Goal: Task Accomplishment & Management: Complete application form

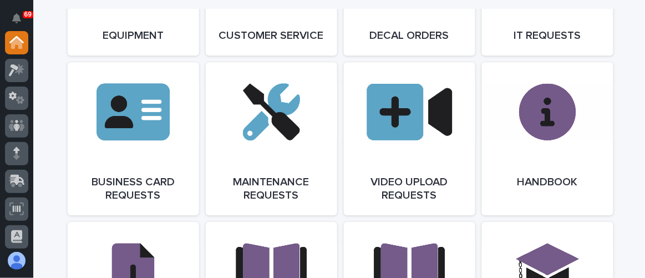
scroll to position [1712, 0]
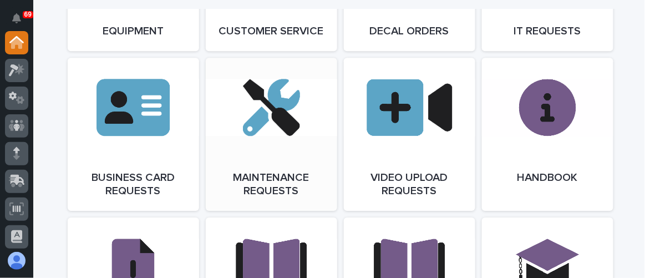
click at [250, 136] on link "Open Link" at bounding box center [271, 134] width 131 height 153
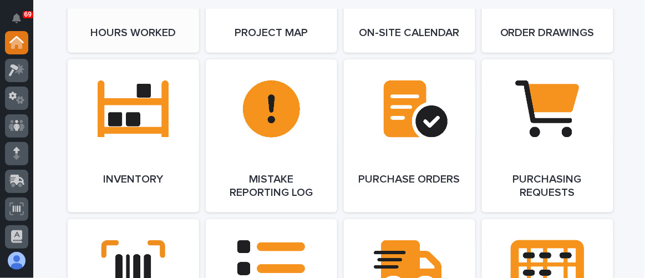
scroll to position [1209, 0]
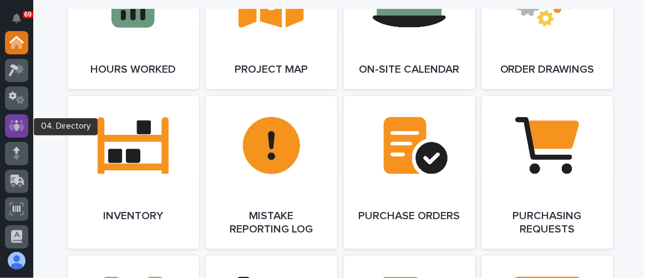
click at [17, 123] on icon at bounding box center [17, 125] width 16 height 13
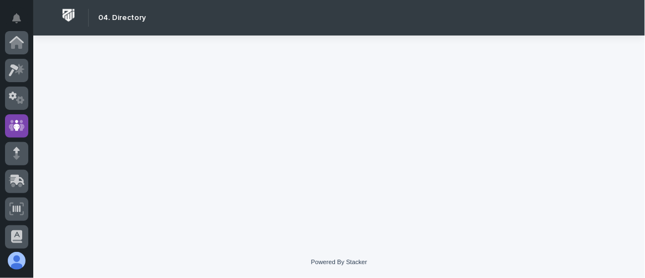
scroll to position [83, 0]
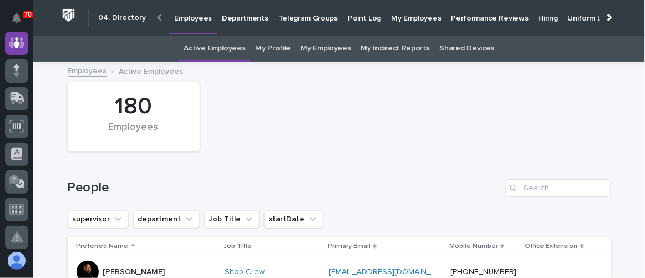
click at [538, 19] on p "Hiring" at bounding box center [547, 11] width 19 height 23
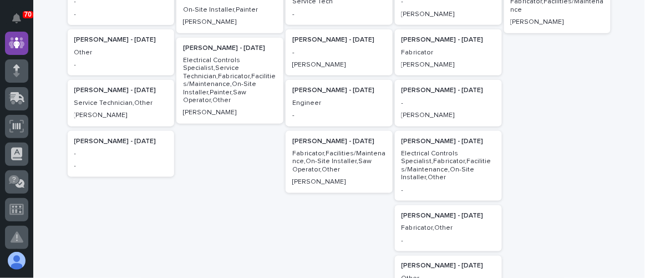
scroll to position [302, 0]
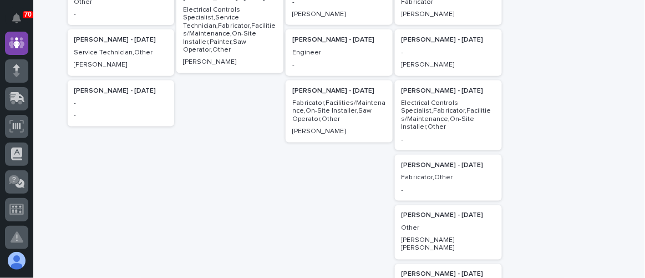
click at [460, 182] on div "Jeremiah Helmuth - 09/01/25 Fabricator,Other -" at bounding box center [448, 178] width 107 height 46
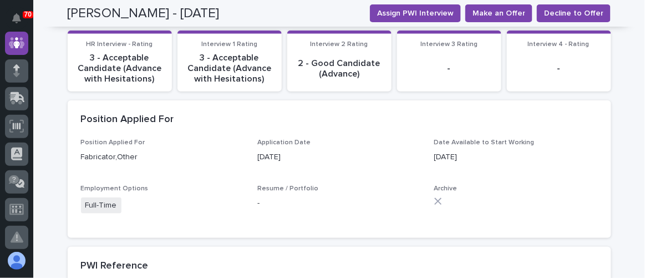
scroll to position [100, 0]
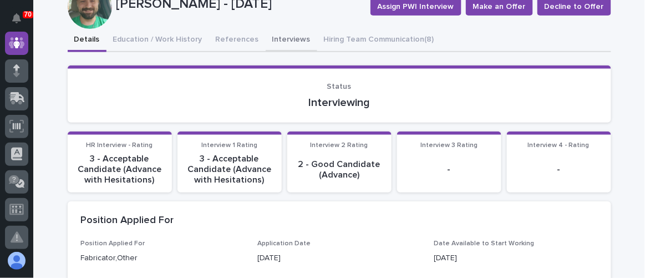
click at [265, 37] on button "Interviews" at bounding box center [291, 40] width 52 height 23
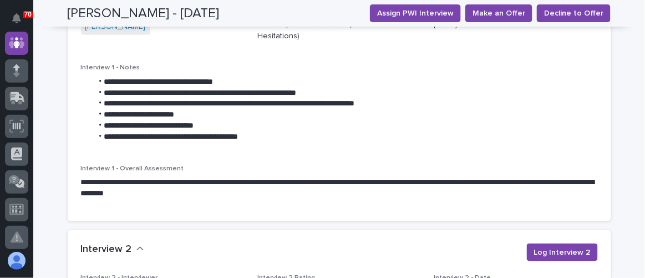
scroll to position [1209, 0]
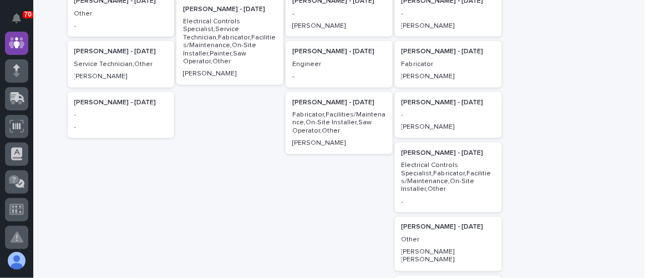
scroll to position [352, 0]
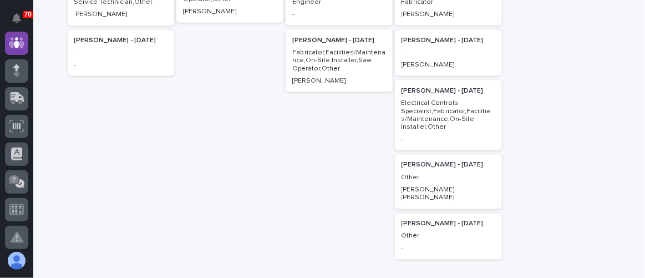
click at [469, 181] on div "Christie Hochstetler - 08/25/25 Other Austen Beachy" at bounding box center [448, 182] width 107 height 54
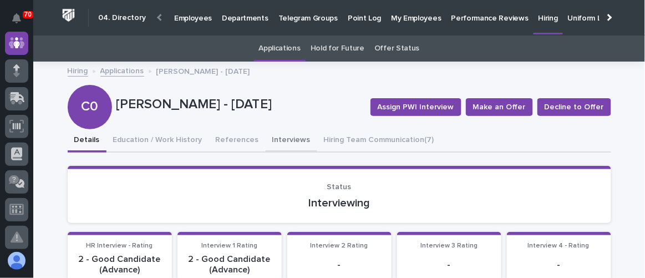
click at [286, 145] on button "Interviews" at bounding box center [291, 140] width 52 height 23
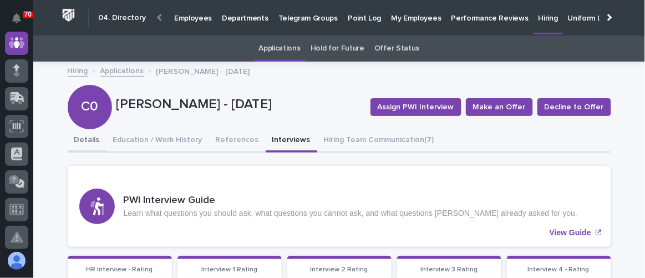
click at [88, 136] on button "Details" at bounding box center [87, 140] width 39 height 23
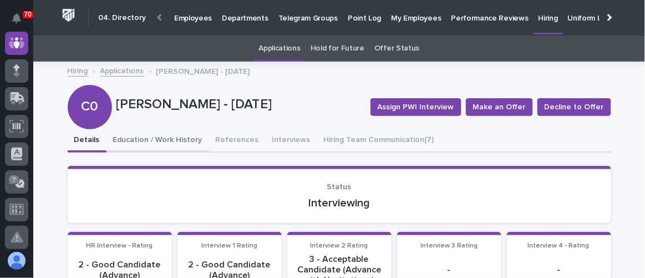
click at [167, 146] on button "Education / Work History" at bounding box center [157, 140] width 103 height 23
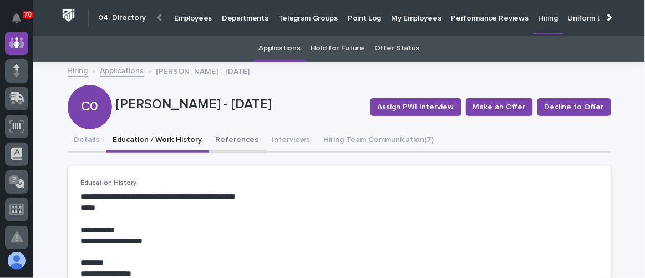
click at [237, 141] on button "References" at bounding box center [237, 140] width 57 height 23
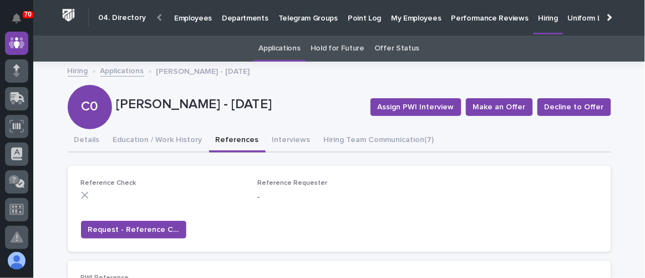
click at [77, 74] on link "Hiring" at bounding box center [78, 70] width 21 height 13
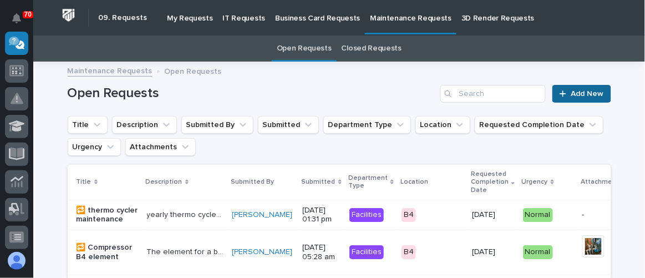
click at [570, 97] on link "Add New" at bounding box center [581, 94] width 58 height 18
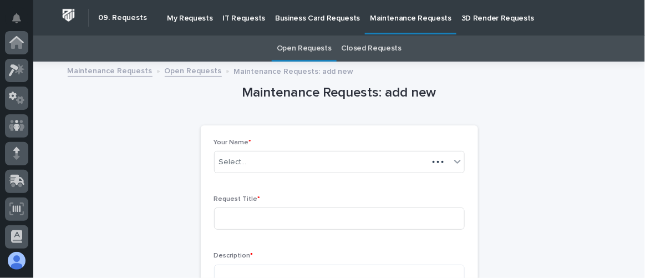
scroll to position [221, 0]
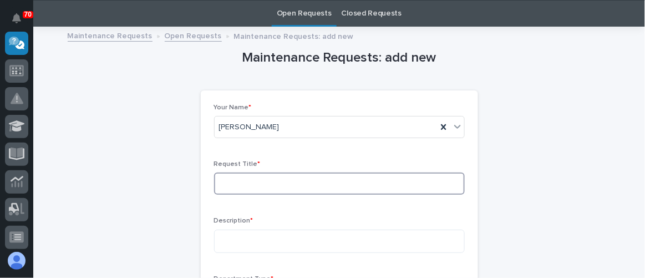
click at [241, 182] on input at bounding box center [339, 183] width 250 height 22
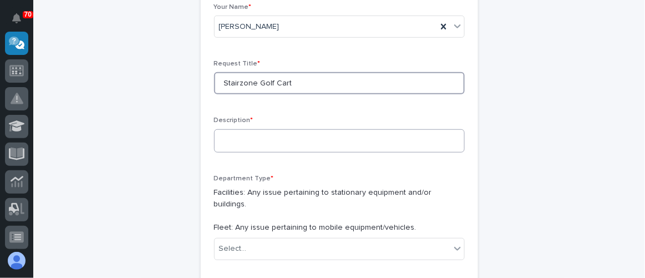
scroll to position [136, 0]
type input "Stairzone Golf Cart"
click at [222, 139] on textarea at bounding box center [339, 140] width 250 height 23
type textarea "*"
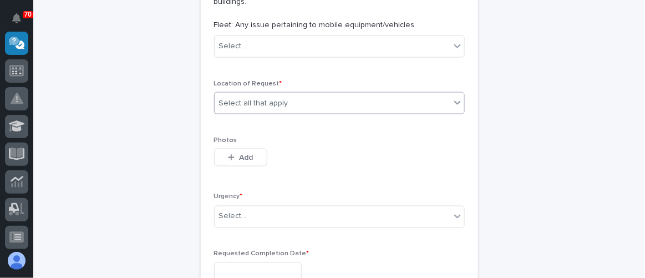
scroll to position [287, 0]
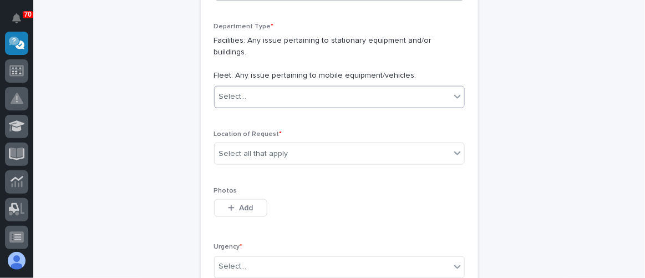
type textarea "**********"
click at [263, 88] on div "Select..." at bounding box center [332, 97] width 236 height 18
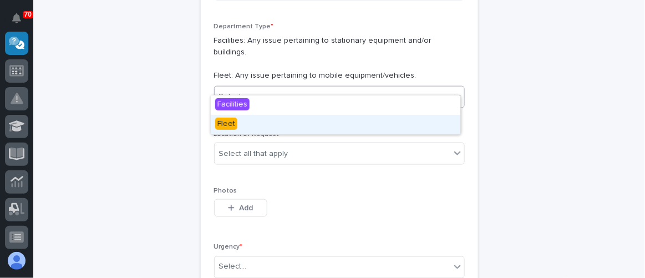
click at [238, 119] on div "Fleet" at bounding box center [335, 124] width 249 height 19
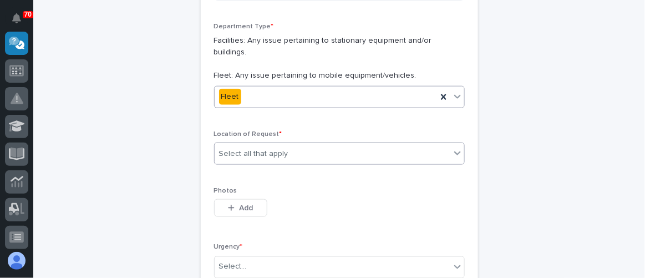
click at [257, 148] on div "Select all that apply" at bounding box center [253, 154] width 69 height 12
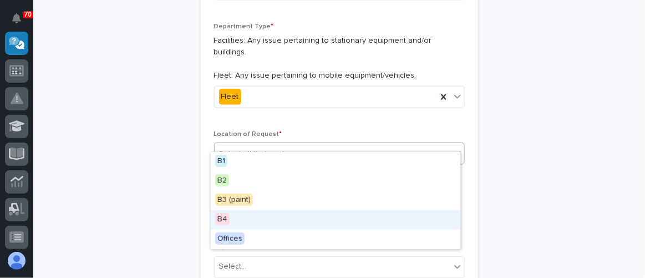
click at [240, 214] on div "B4" at bounding box center [335, 219] width 249 height 19
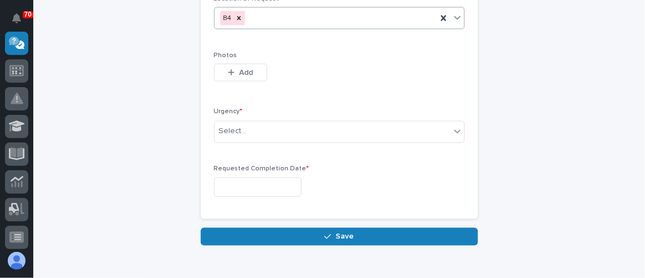
scroll to position [438, 0]
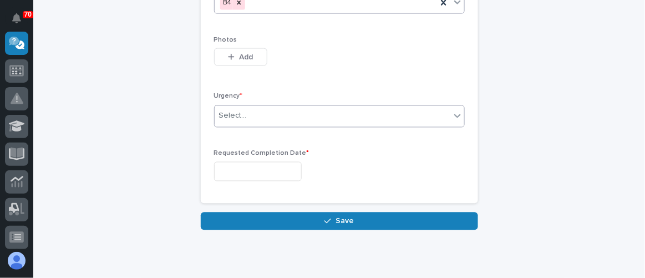
click at [262, 107] on div "Select..." at bounding box center [332, 116] width 236 height 18
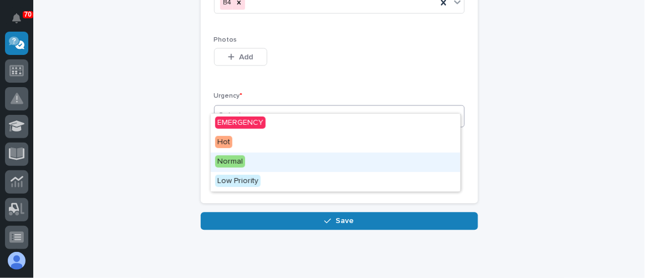
click at [250, 161] on div "Normal" at bounding box center [335, 161] width 249 height 19
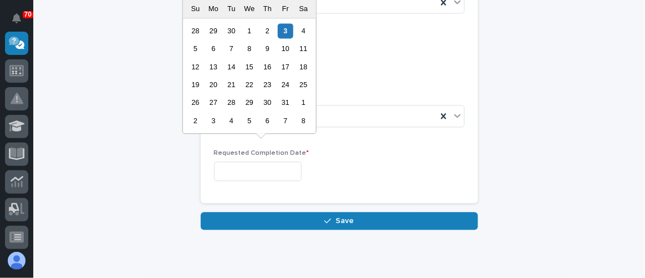
click at [250, 162] on input "text" at bounding box center [258, 171] width 88 height 19
click at [287, 52] on div "10" at bounding box center [285, 48] width 15 height 15
type input "**********"
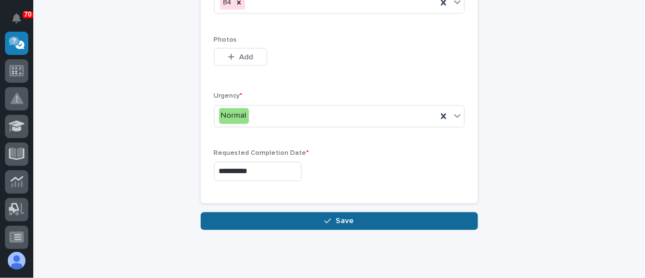
click at [336, 216] on span "Save" at bounding box center [344, 221] width 18 height 10
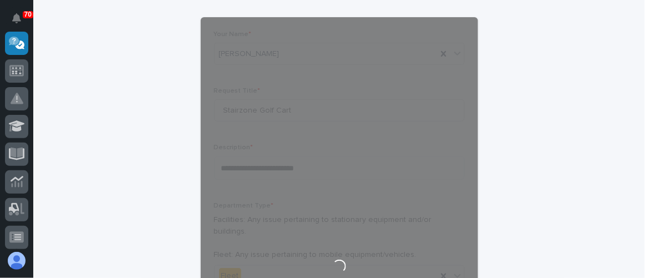
scroll to position [0, 0]
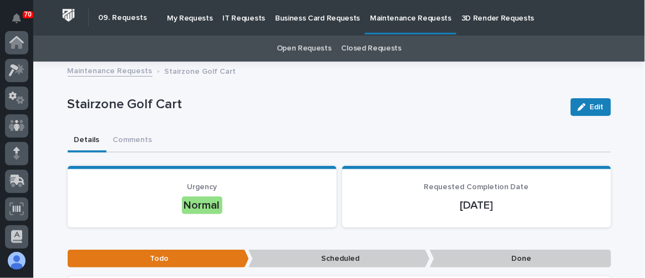
scroll to position [221, 0]
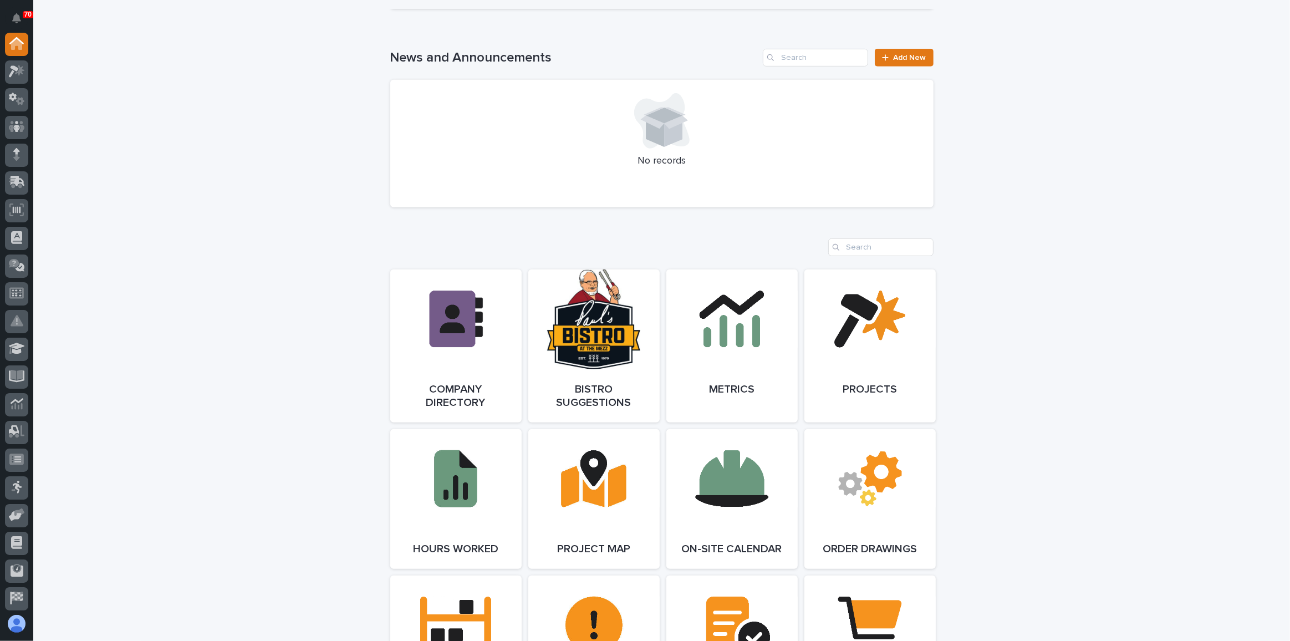
scroll to position [856, 0]
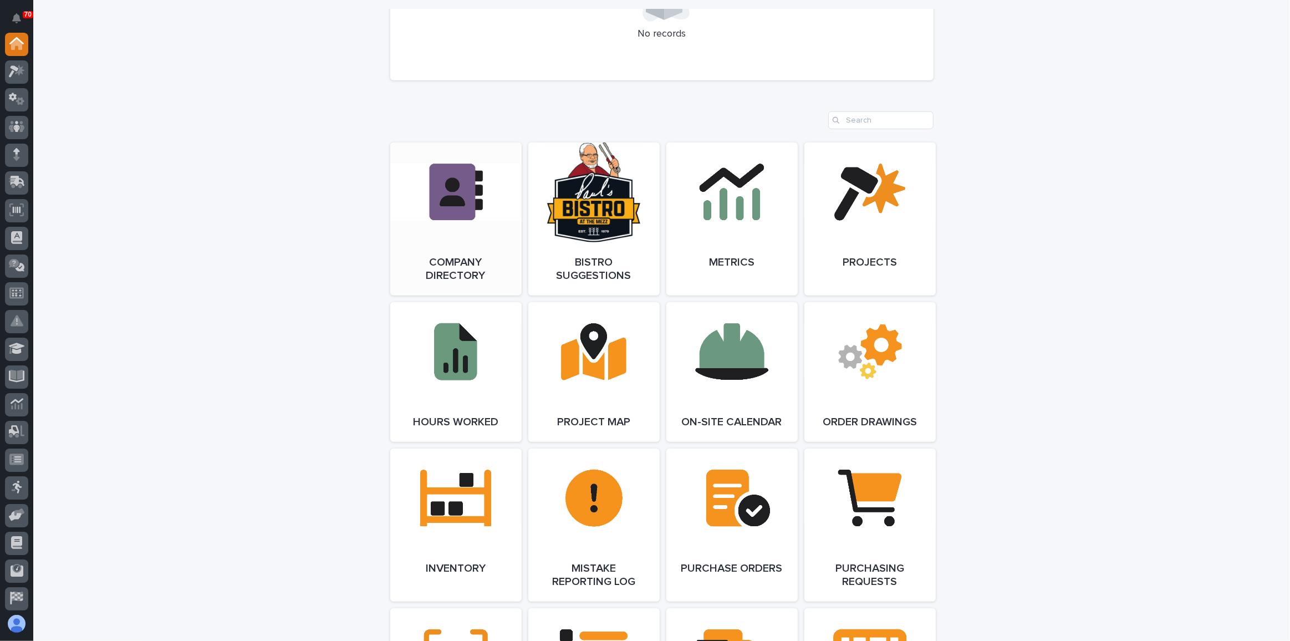
click at [414, 168] on link "Open Link" at bounding box center [455, 218] width 131 height 153
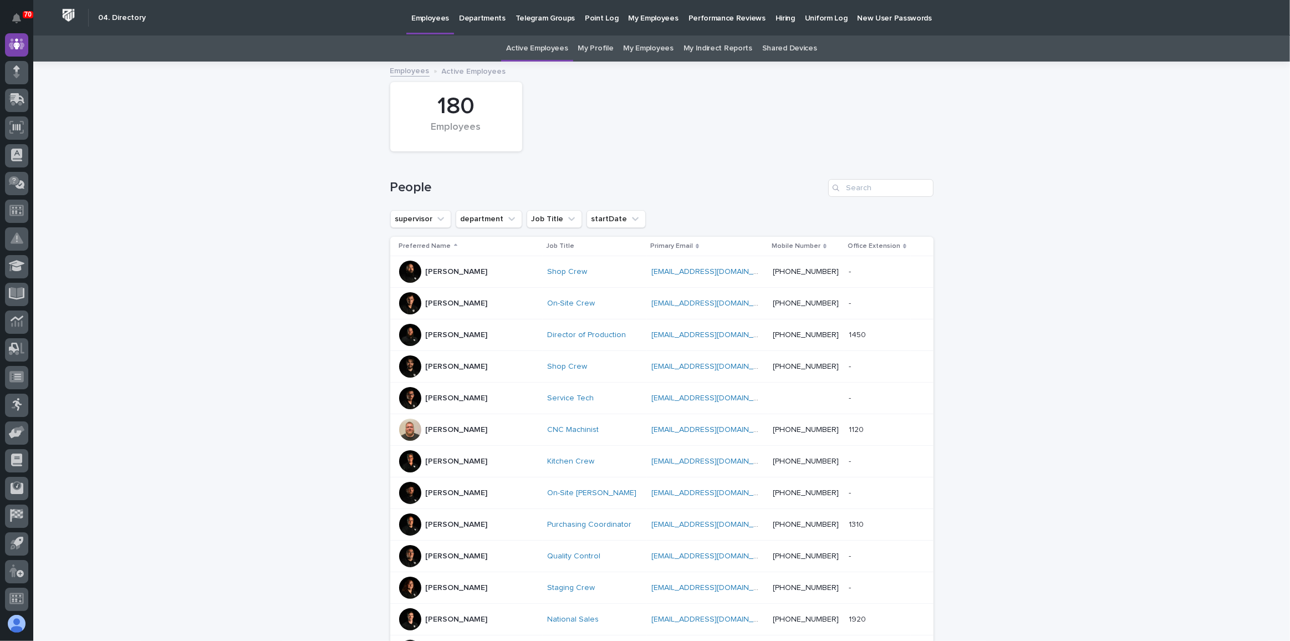
click at [775, 15] on p "Hiring" at bounding box center [784, 11] width 19 height 23
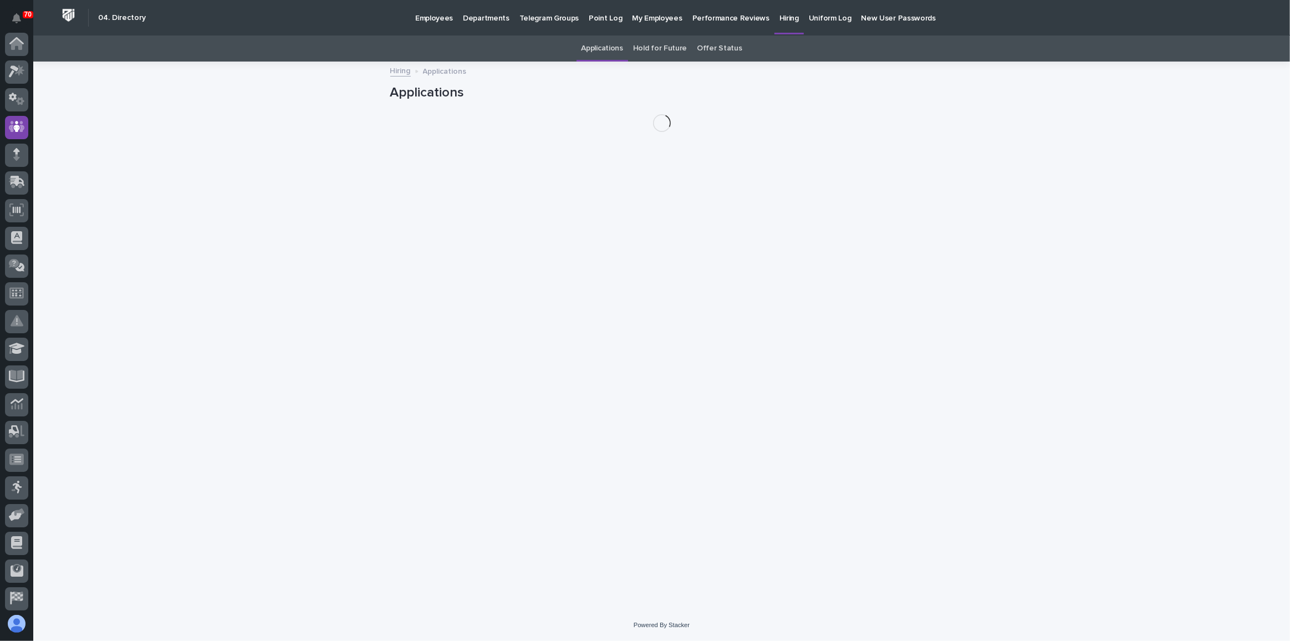
scroll to position [83, 0]
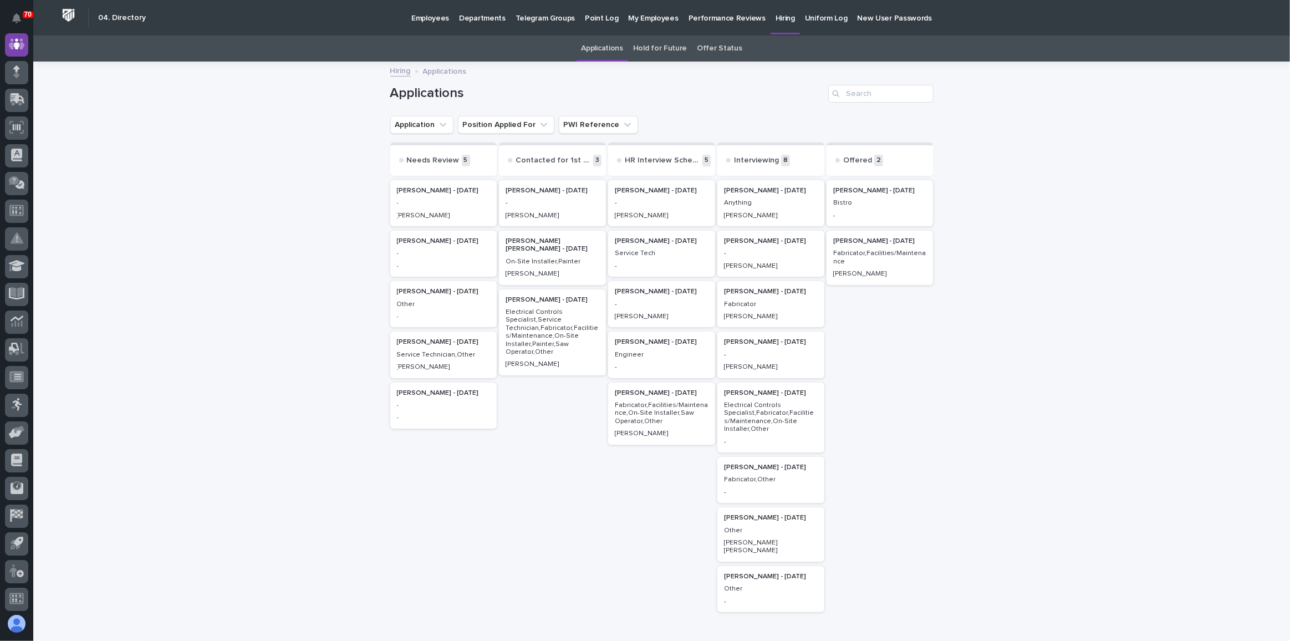
click at [778, 478] on p "Fabricator,Other" at bounding box center [771, 479] width 94 height 8
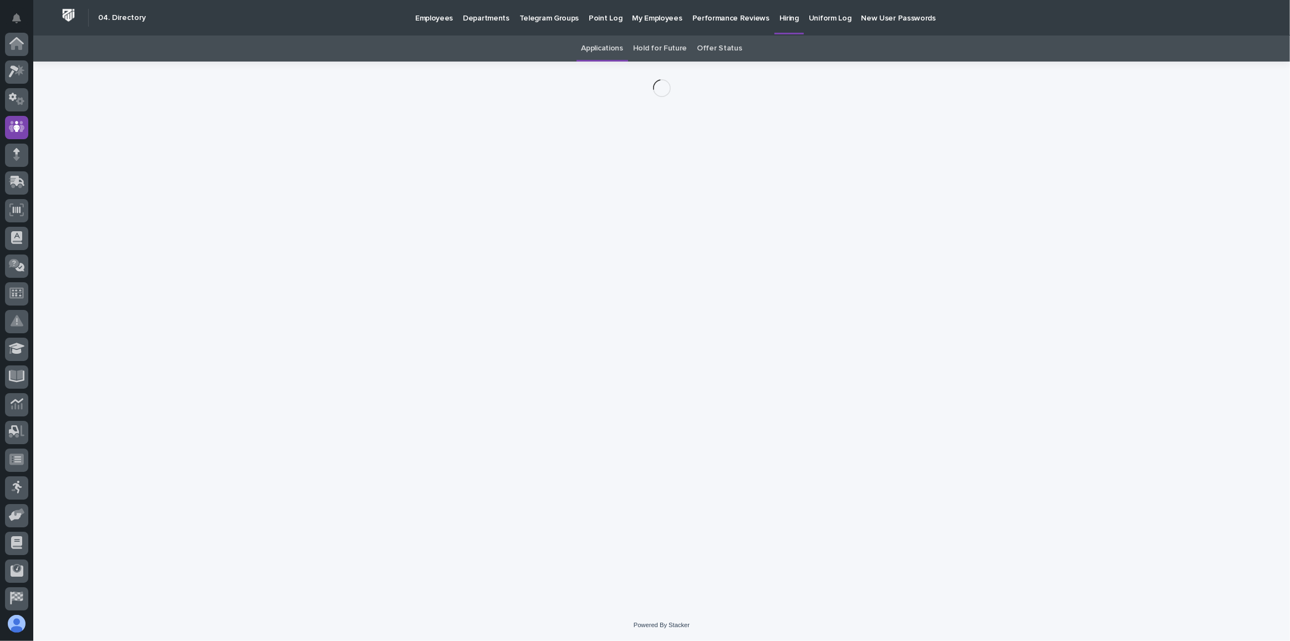
scroll to position [83, 0]
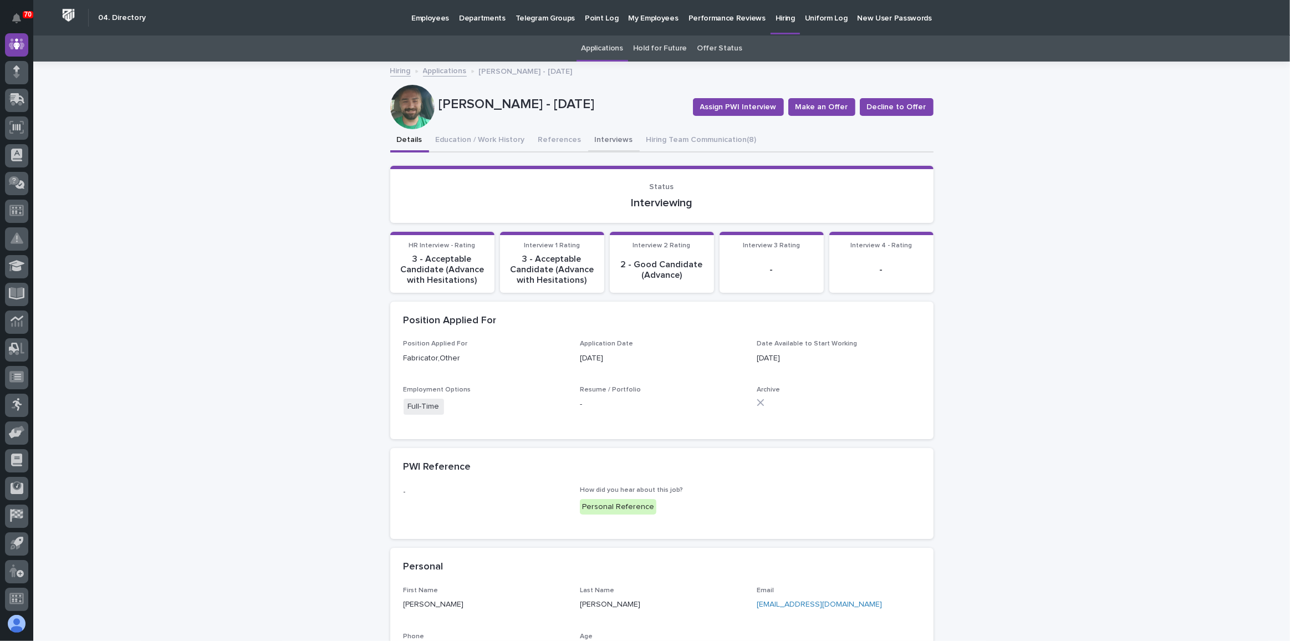
click at [600, 138] on button "Interviews" at bounding box center [614, 140] width 52 height 23
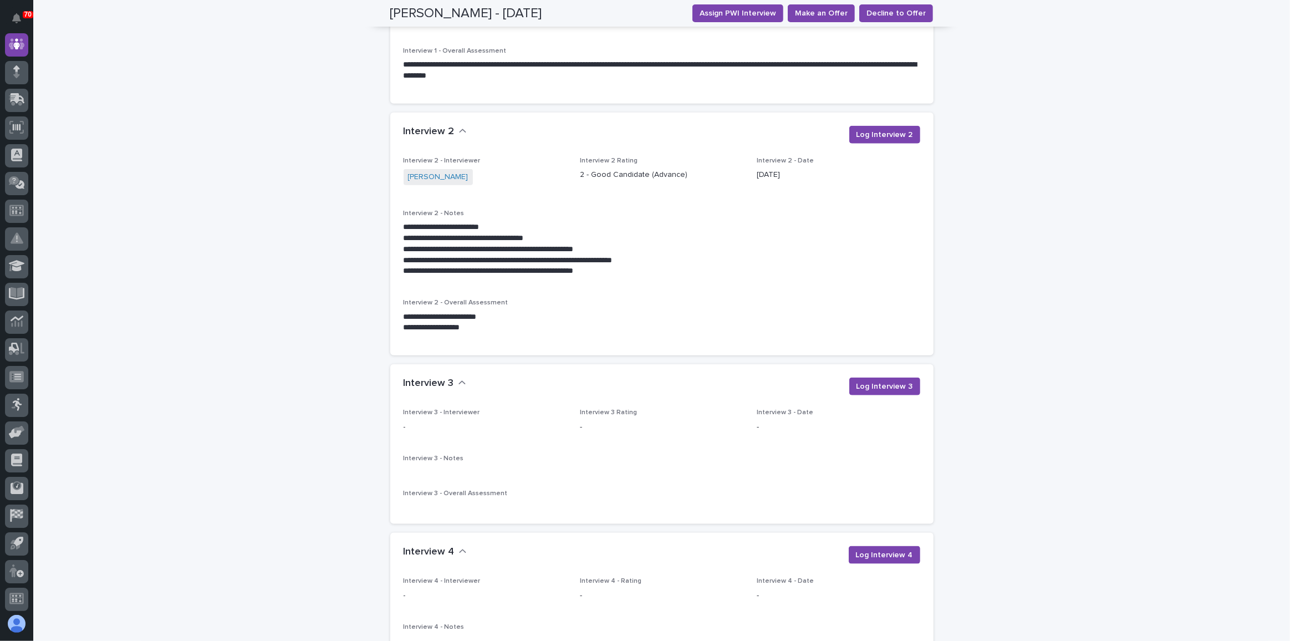
scroll to position [1511, 0]
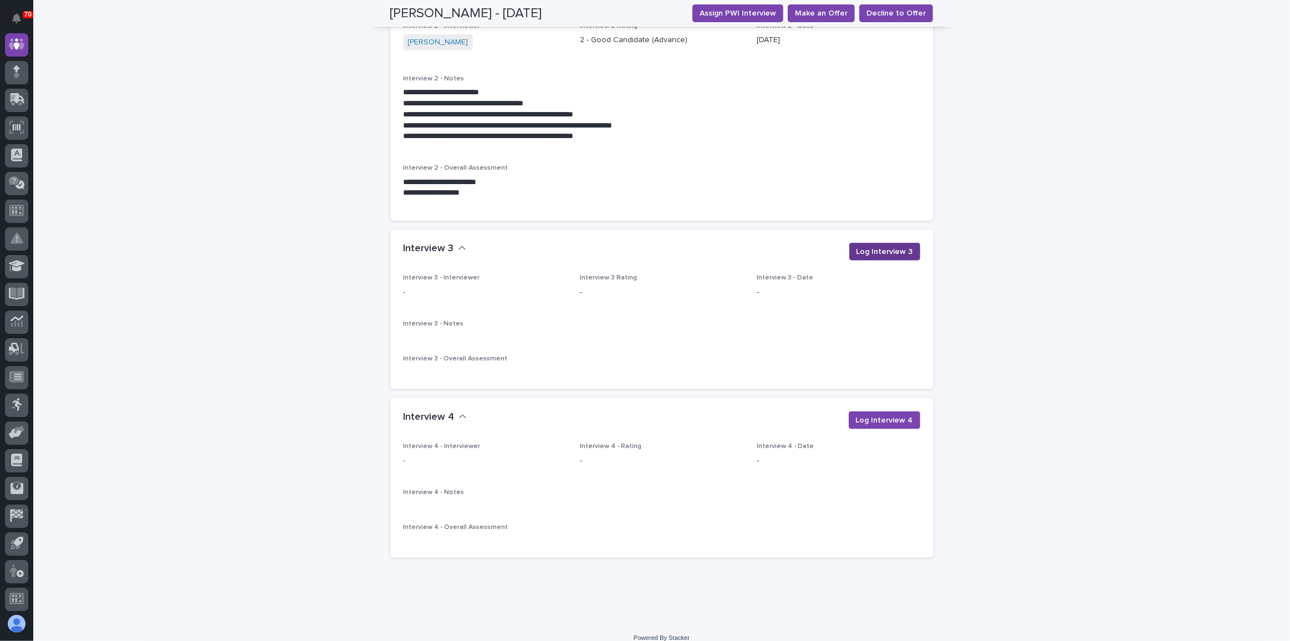
click at [870, 251] on span "Log Interview 3" at bounding box center [884, 251] width 57 height 11
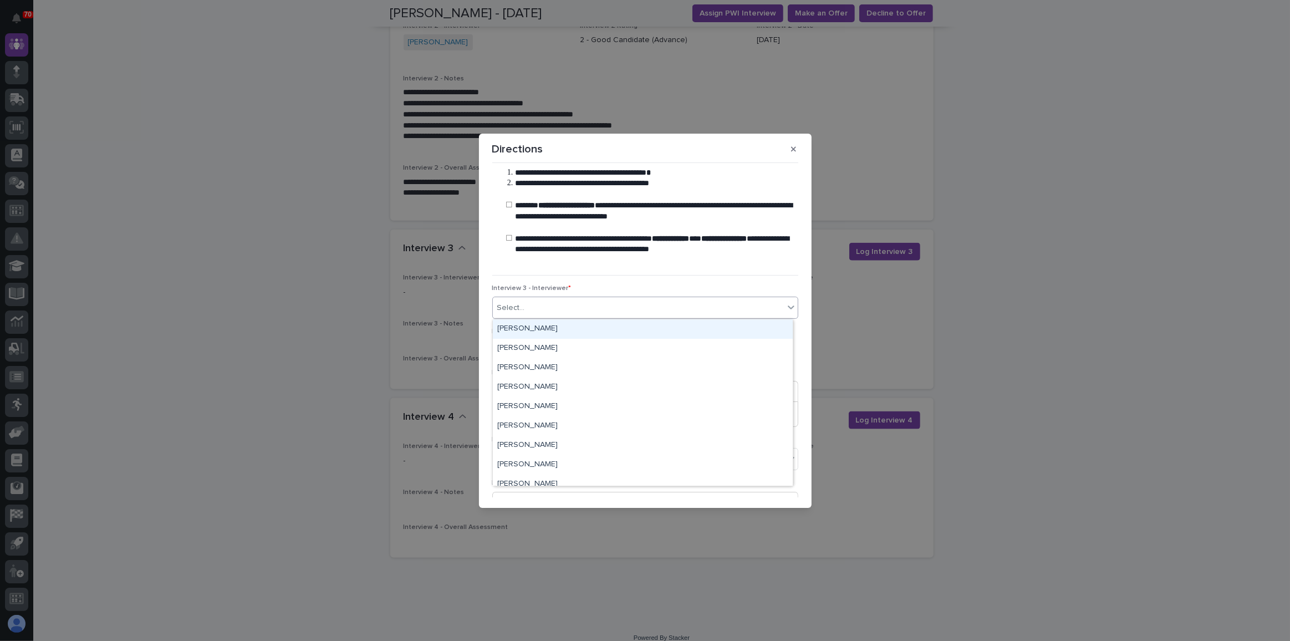
click at [540, 305] on div "Select..." at bounding box center [638, 308] width 291 height 18
type input "***"
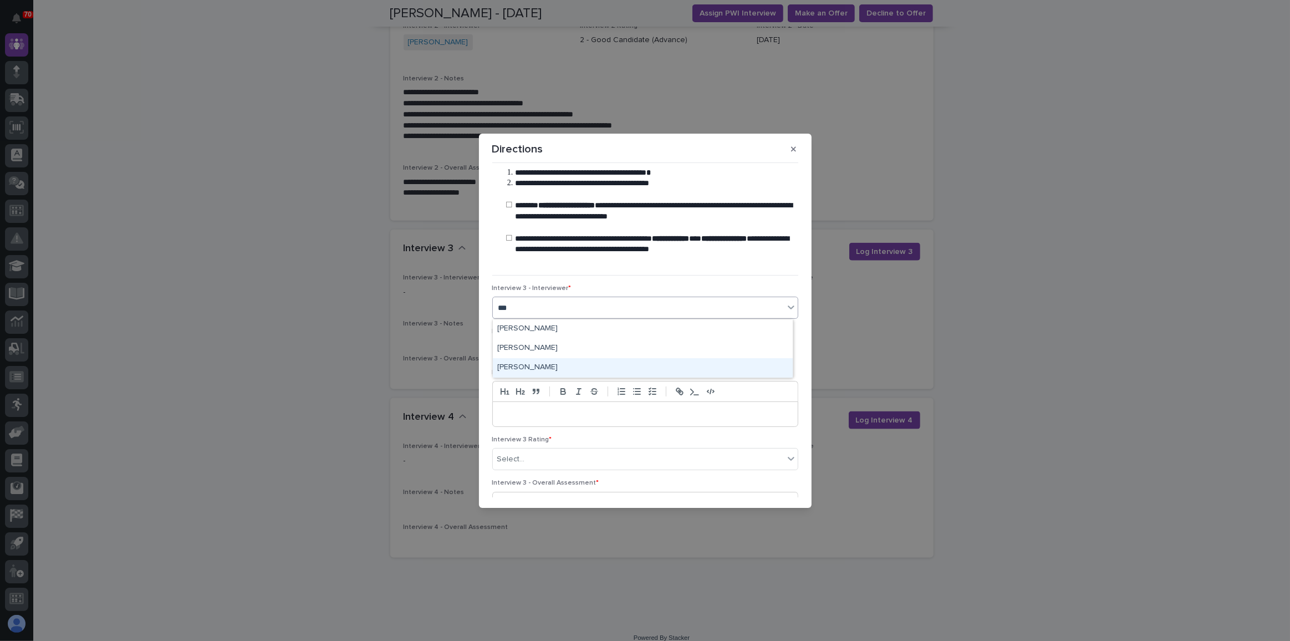
click at [529, 367] on div "[PERSON_NAME]" at bounding box center [643, 367] width 300 height 19
click at [509, 352] on input "text" at bounding box center [536, 349] width 88 height 19
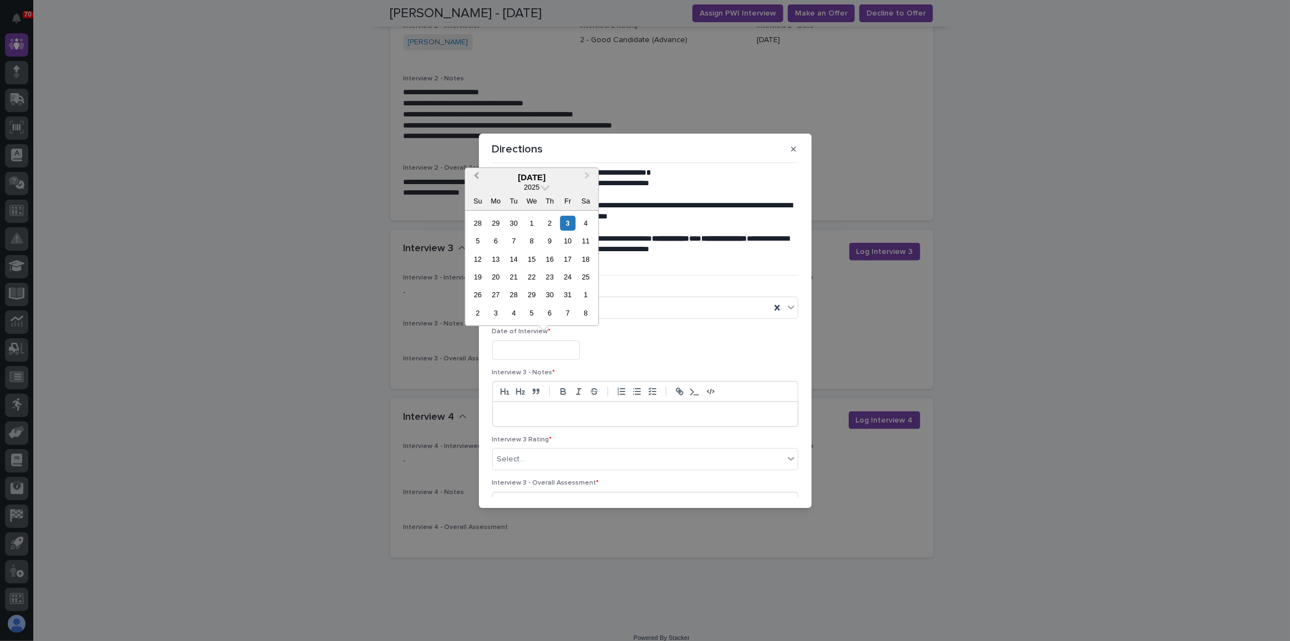
click at [474, 172] on button "Previous Month" at bounding box center [475, 178] width 18 height 18
click at [567, 257] on div "19" at bounding box center [567, 258] width 15 height 15
type input "**********"
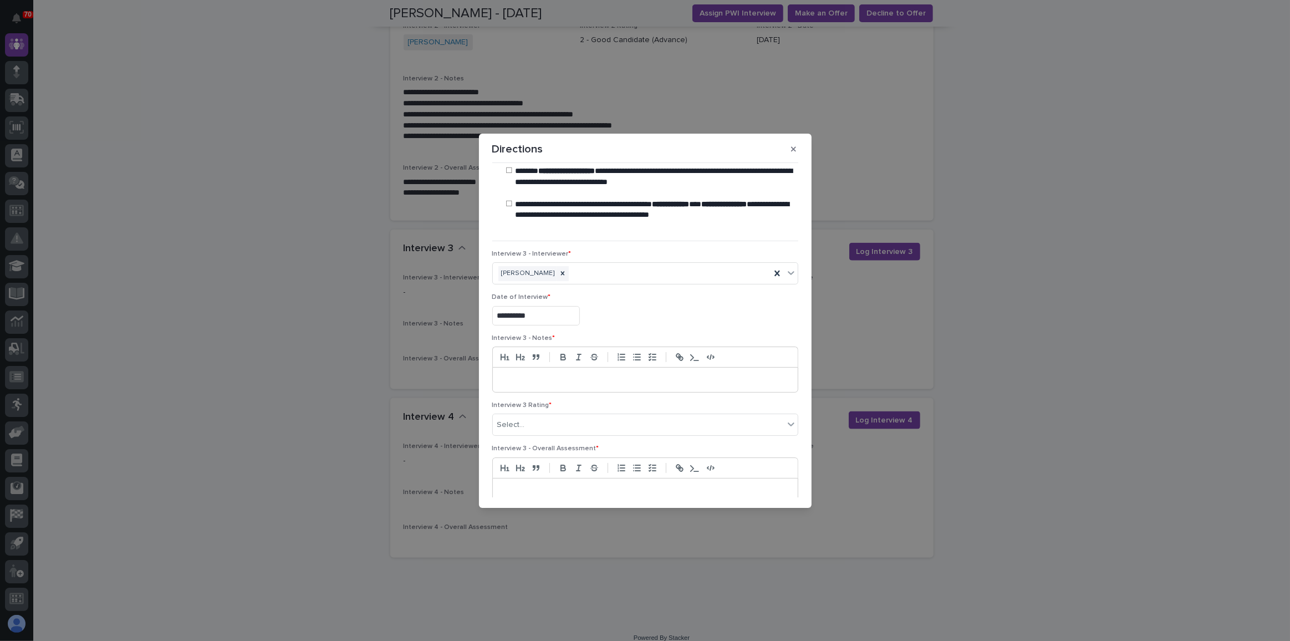
scroll to position [50, 0]
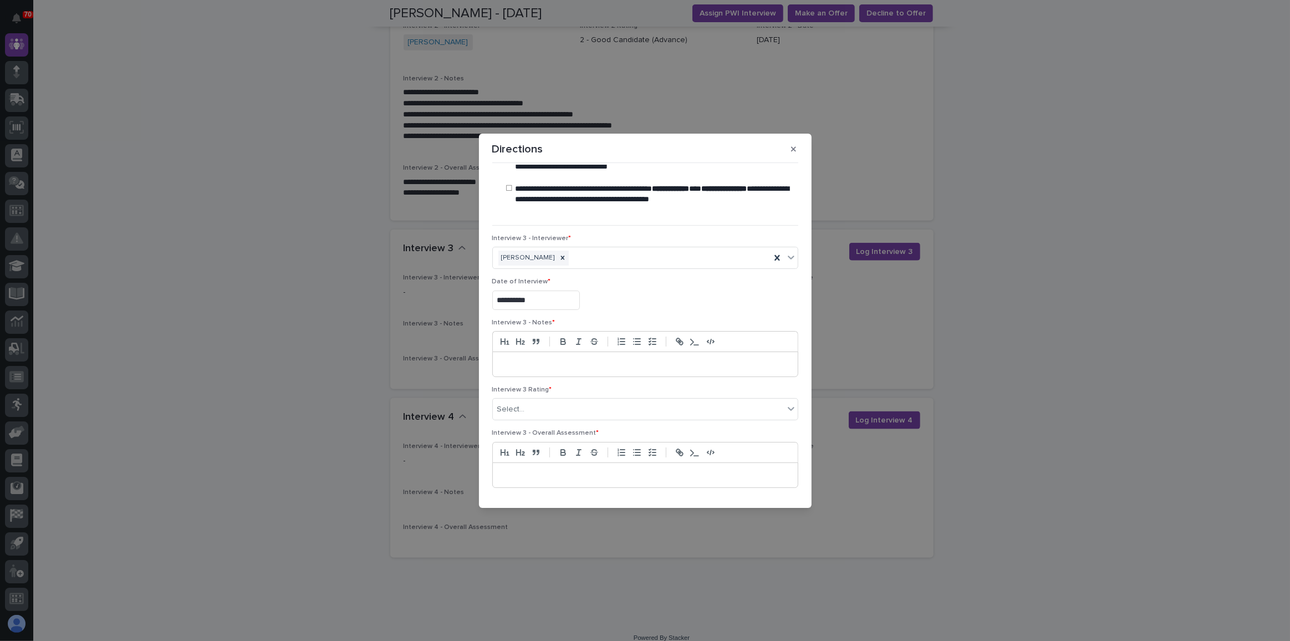
click at [517, 369] on div at bounding box center [645, 364] width 305 height 24
drag, startPoint x: 598, startPoint y: 375, endPoint x: 509, endPoint y: 371, distance: 88.8
click at [509, 371] on p "**********" at bounding box center [643, 375] width 284 height 11
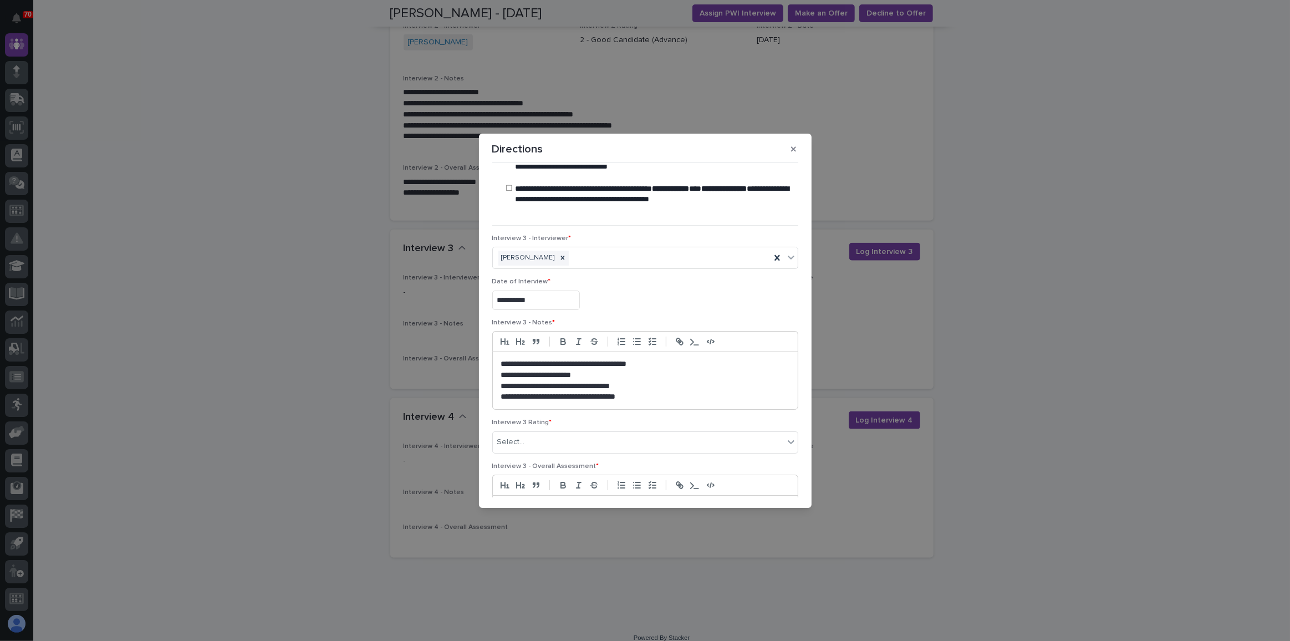
click at [645, 378] on p "**********" at bounding box center [643, 375] width 284 height 11
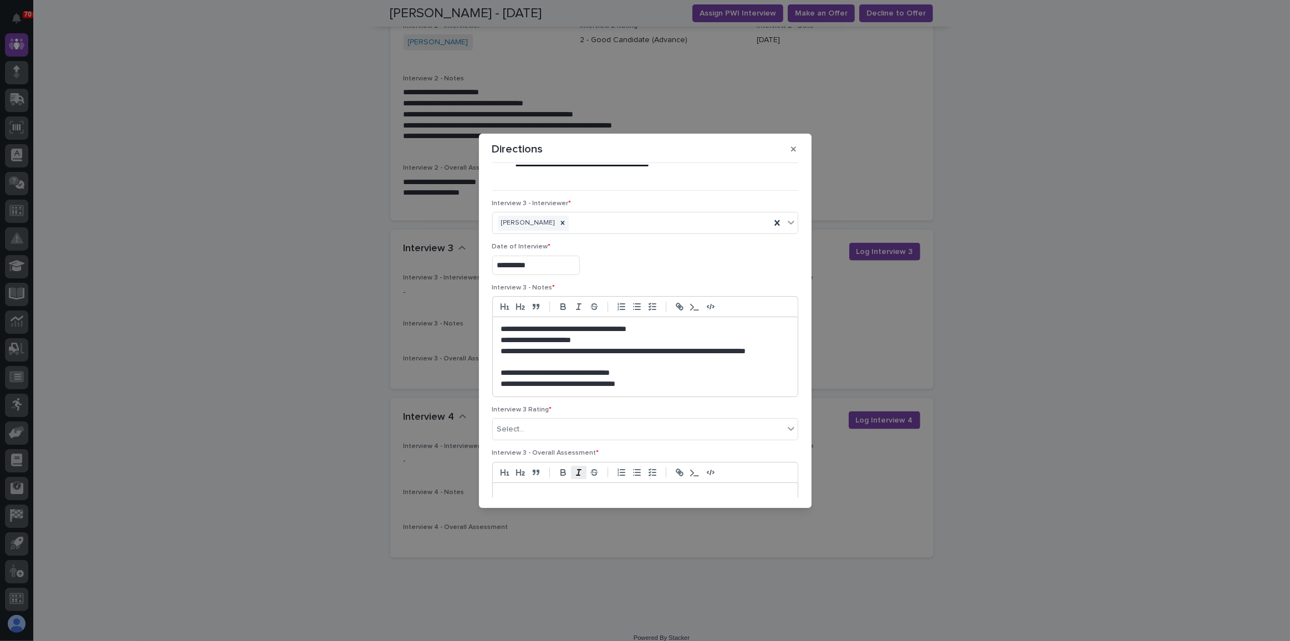
scroll to position [100, 0]
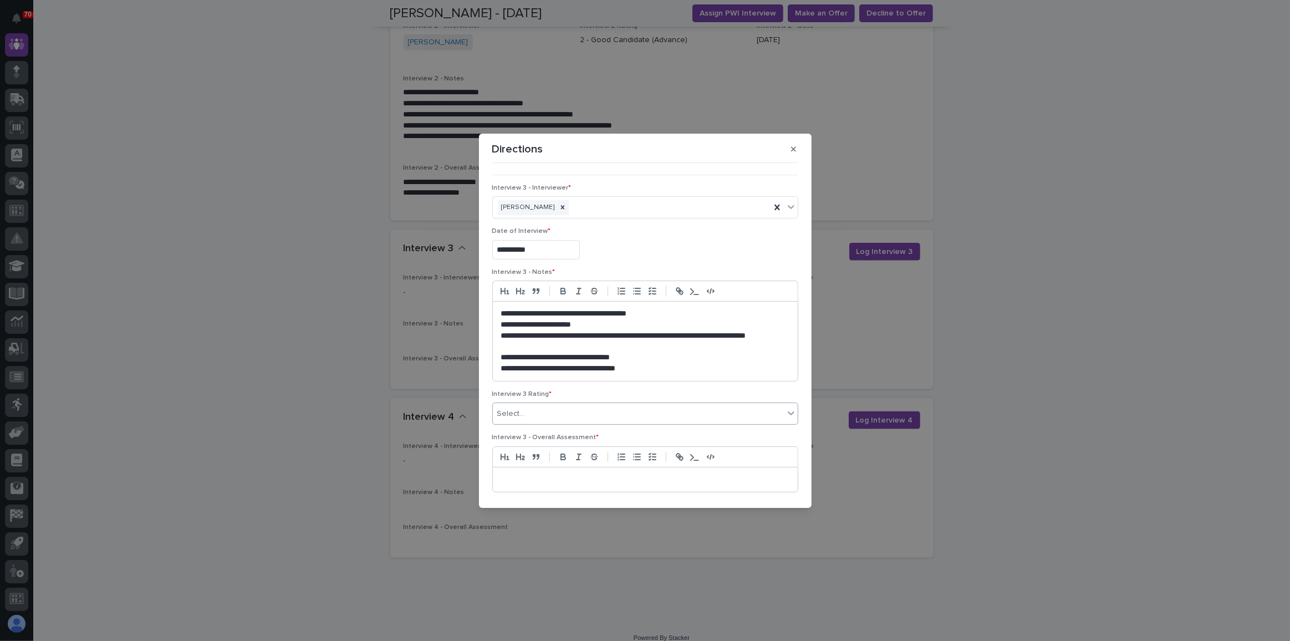
click at [630, 410] on div "Select..." at bounding box center [638, 414] width 291 height 18
click at [642, 475] on div "3 - Acceptable Candidate (Advance with Hesitations)" at bounding box center [643, 471] width 300 height 19
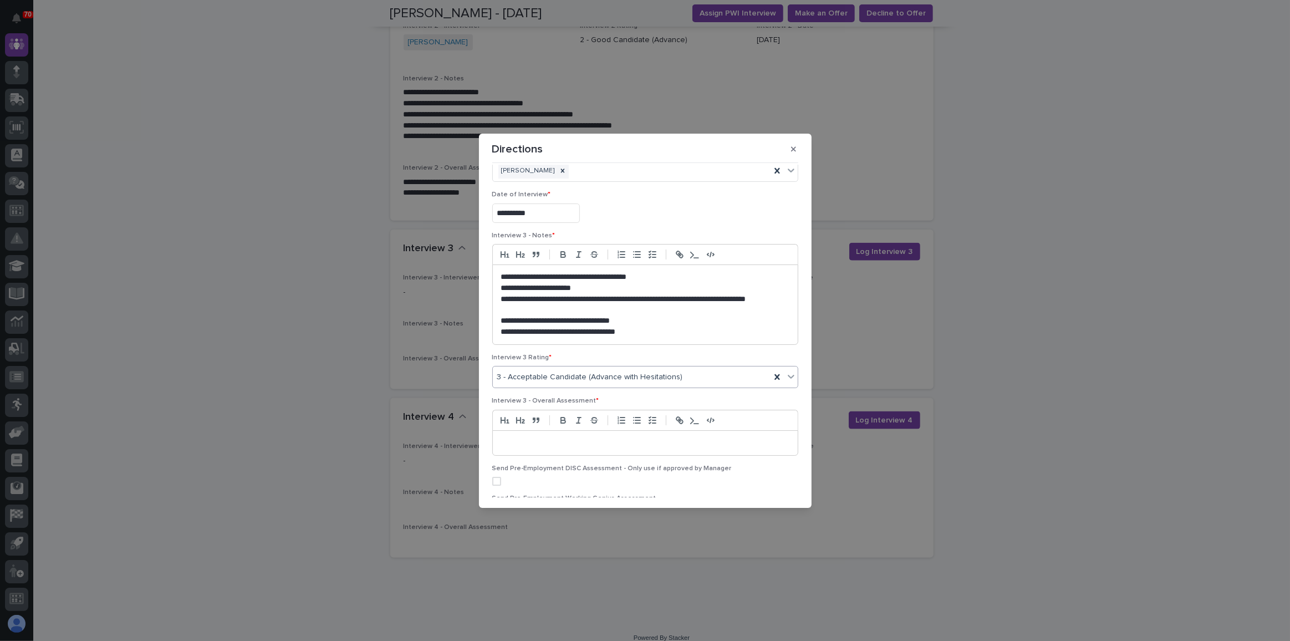
scroll to position [151, 0]
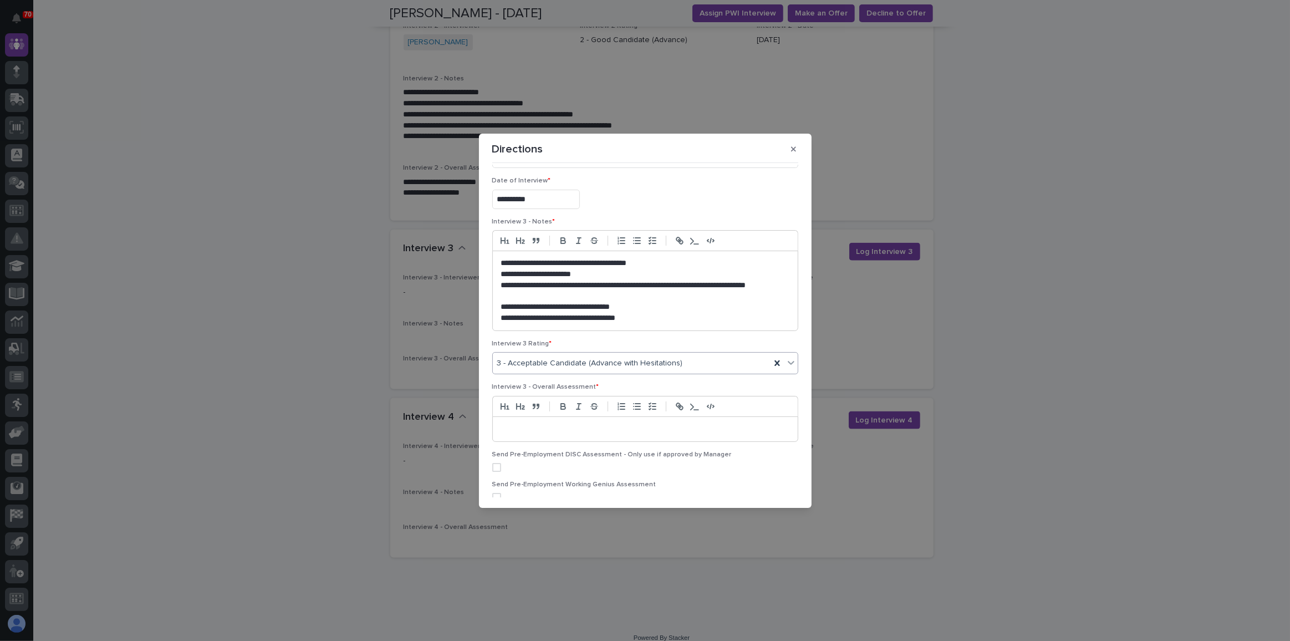
click at [513, 430] on p at bounding box center [645, 428] width 288 height 11
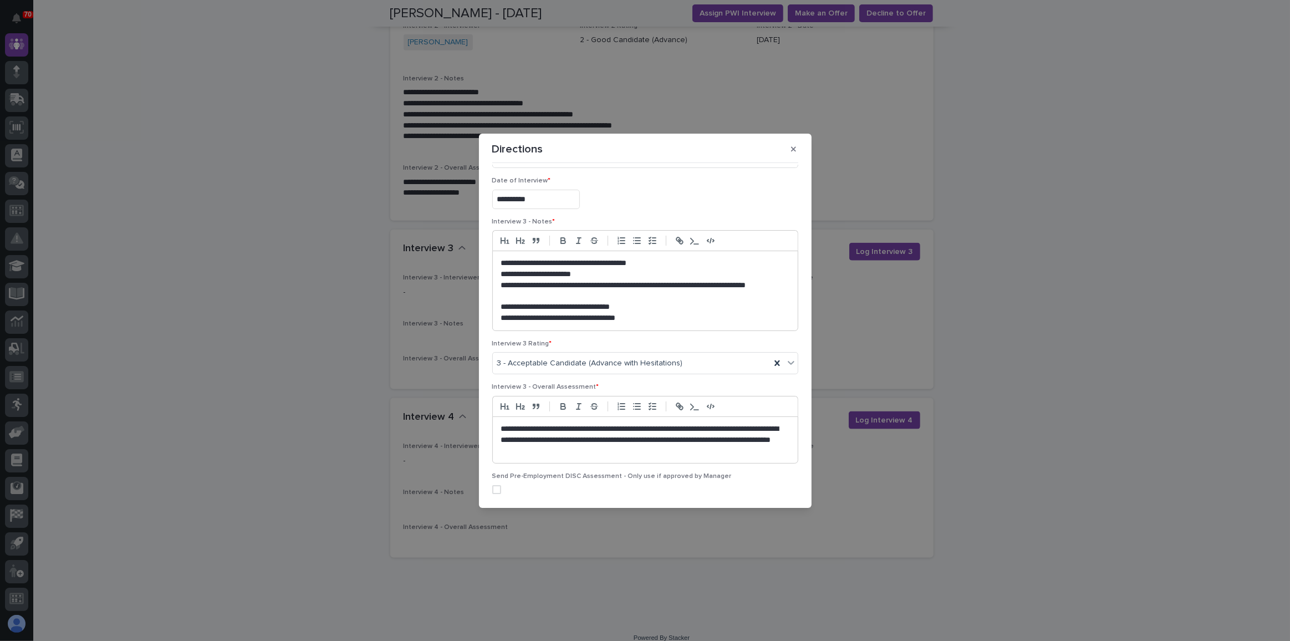
scroll to position [0, 0]
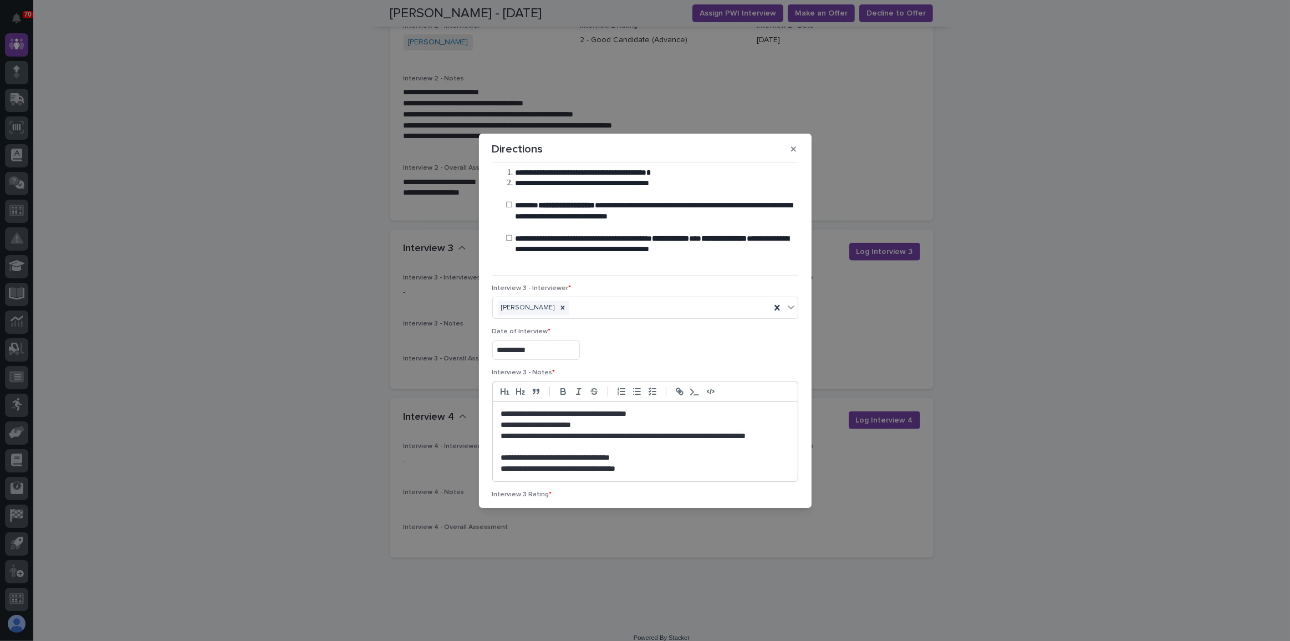
click at [653, 466] on p "**********" at bounding box center [643, 468] width 284 height 11
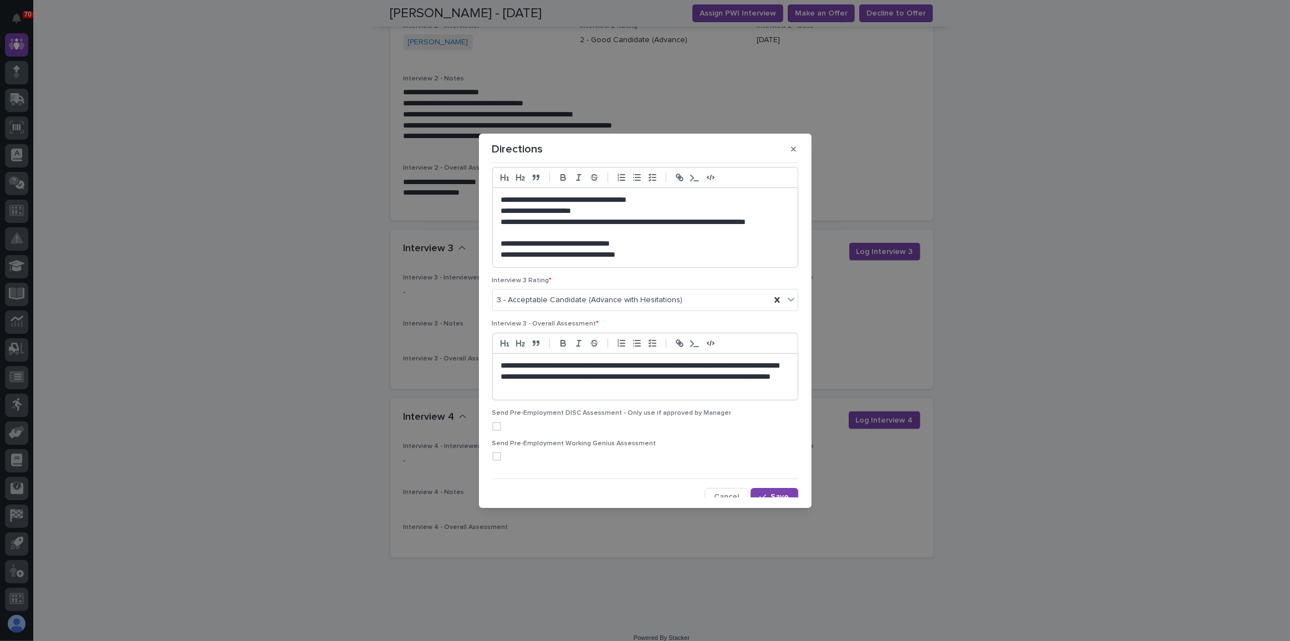
scroll to position [219, 0]
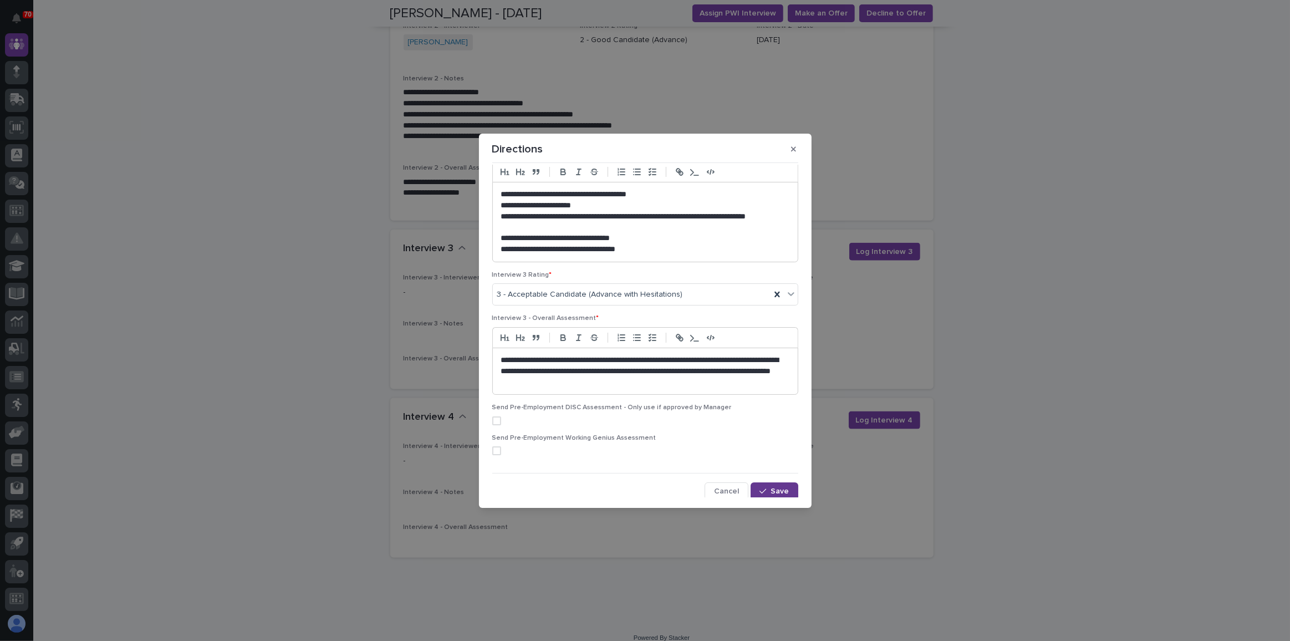
click at [766, 483] on button "Save" at bounding box center [773, 491] width 47 height 18
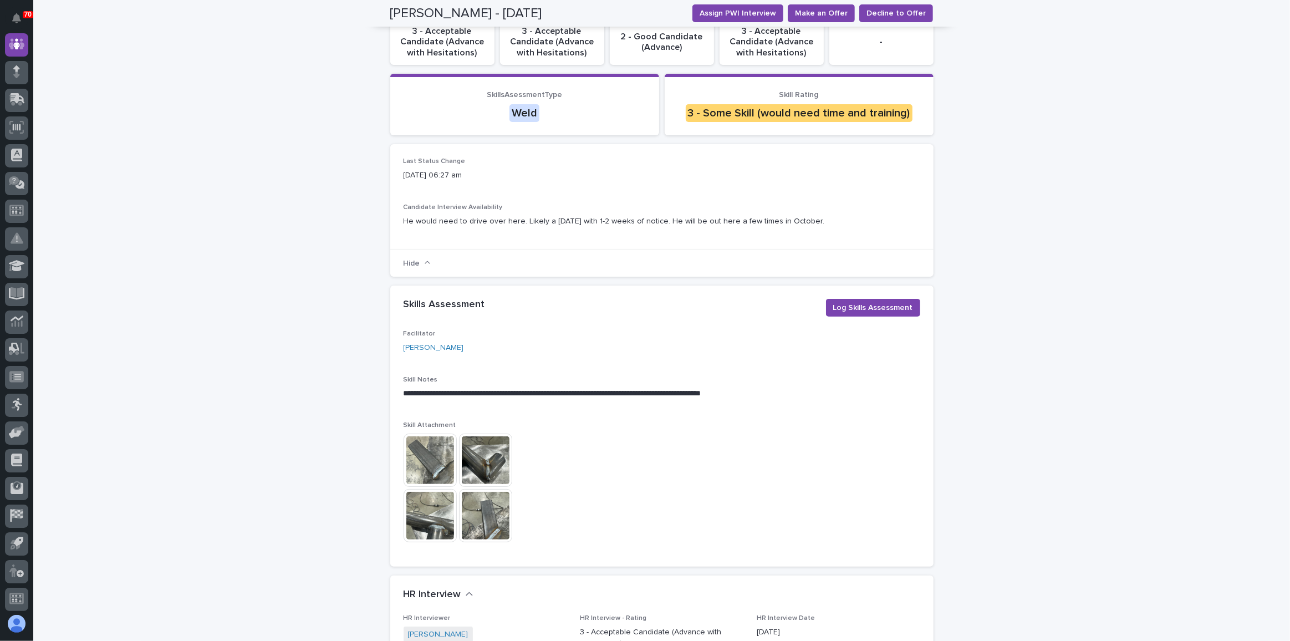
scroll to position [0, 0]
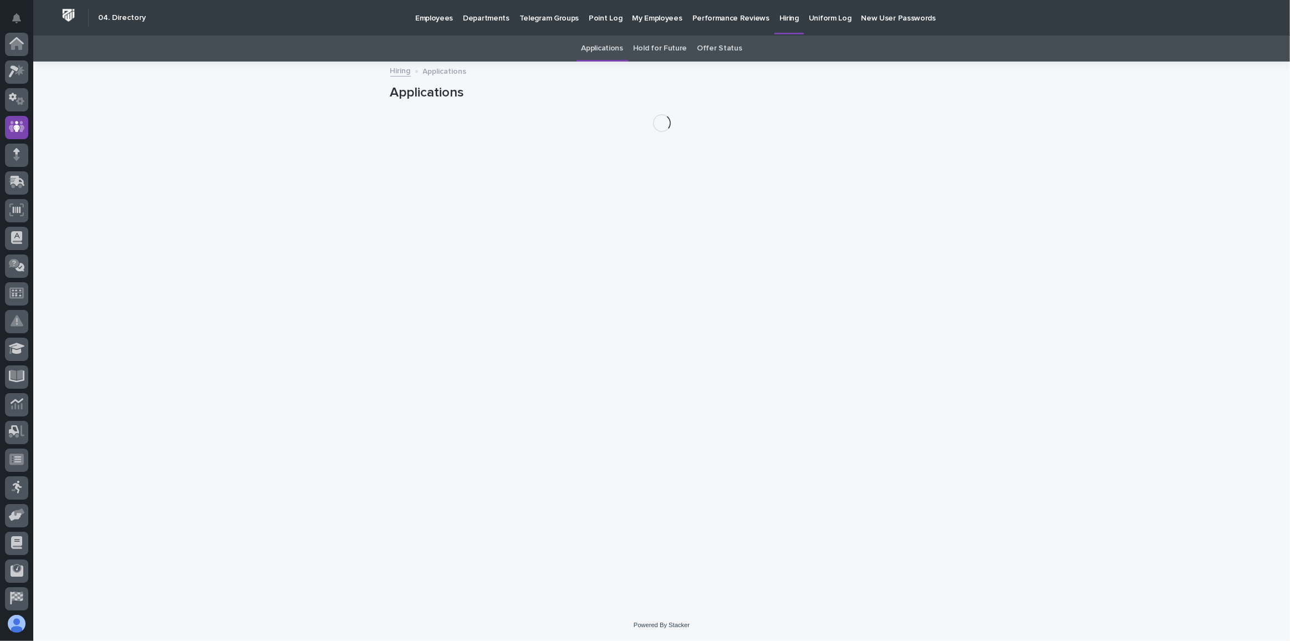
scroll to position [83, 0]
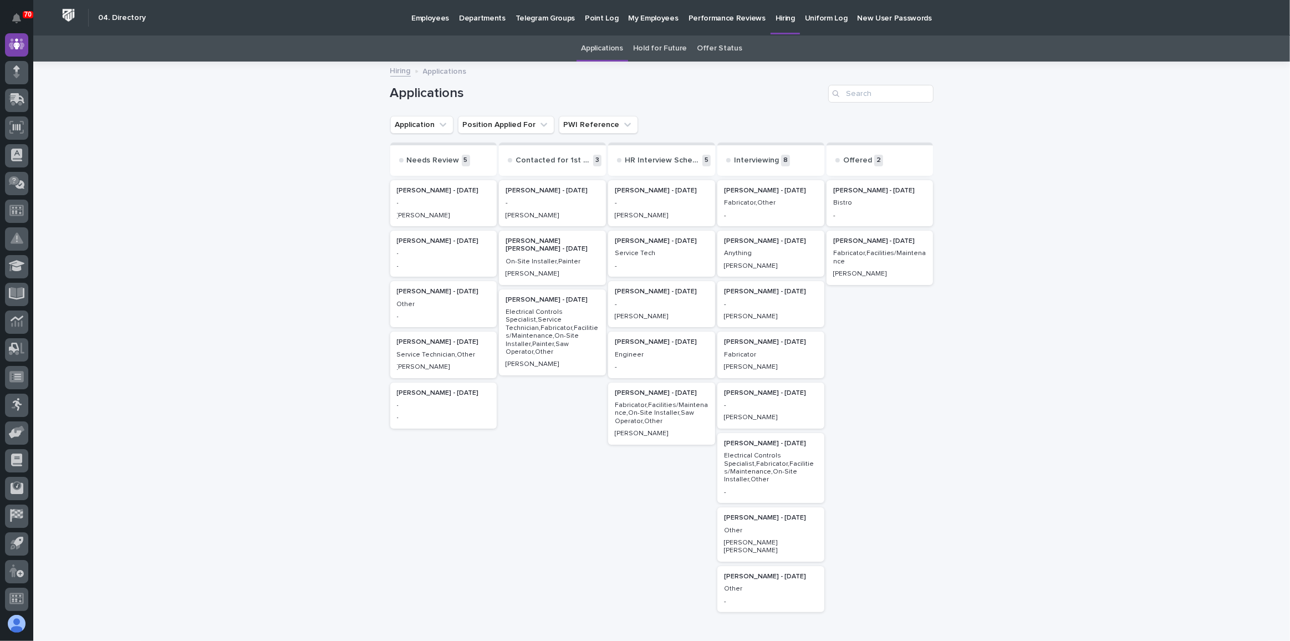
click at [776, 532] on p "Other" at bounding box center [771, 530] width 94 height 8
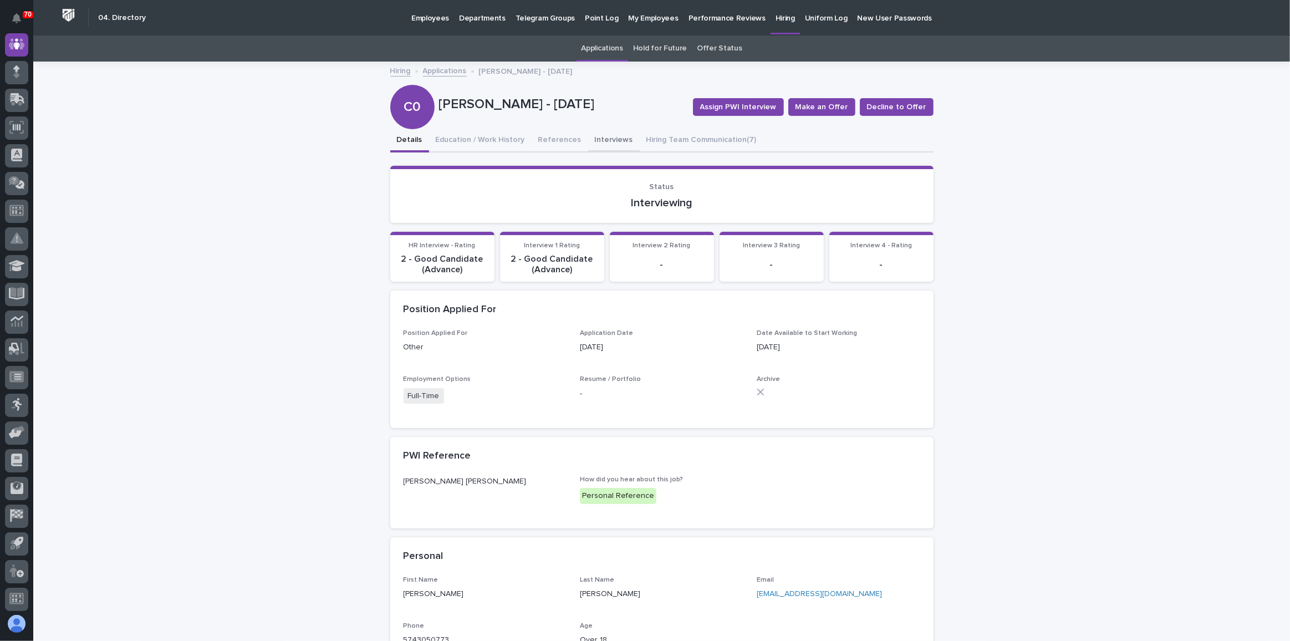
click at [597, 138] on button "Interviews" at bounding box center [614, 140] width 52 height 23
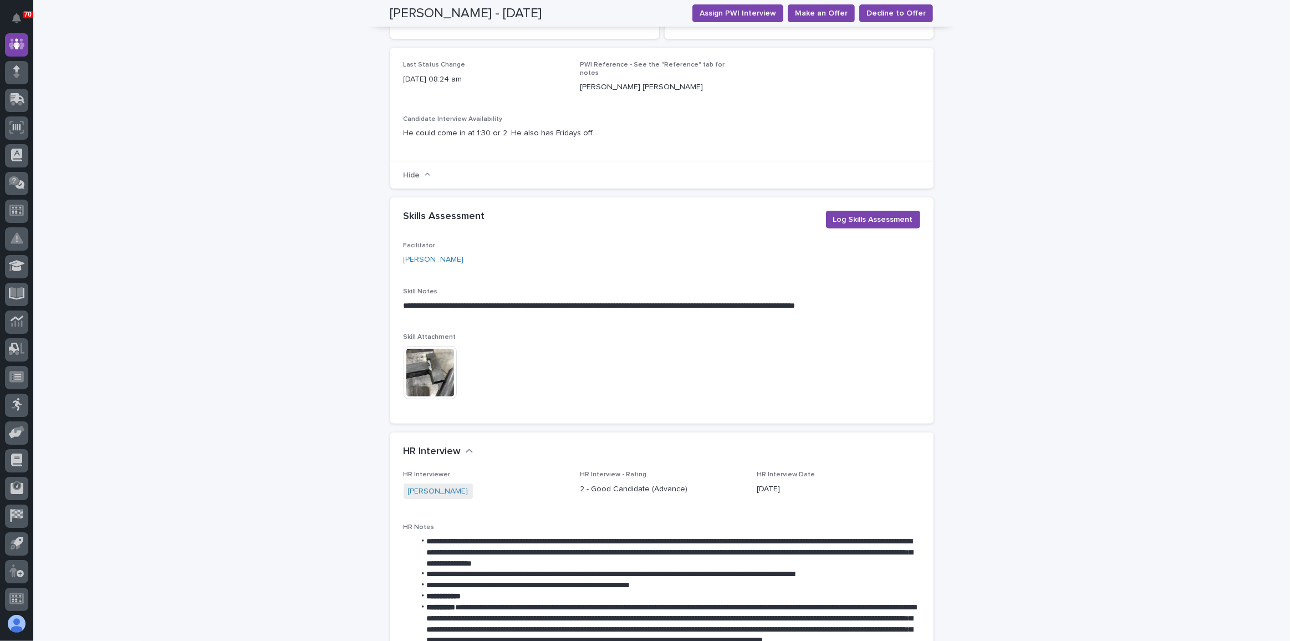
scroll to position [352, 0]
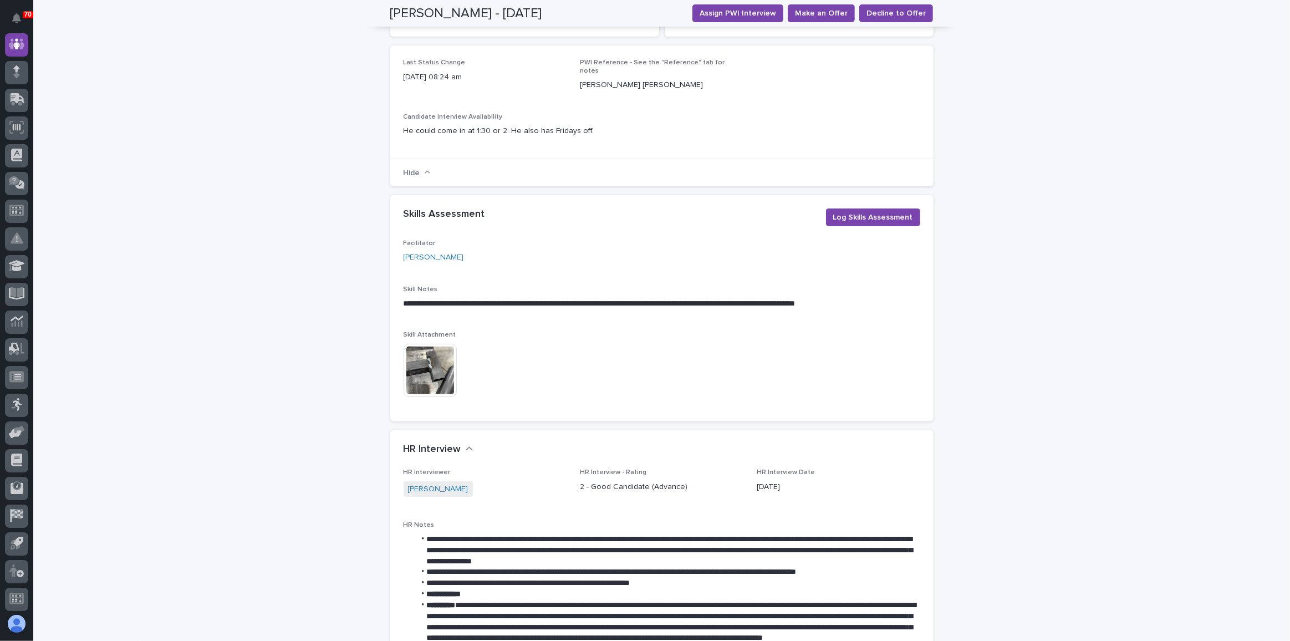
click at [431, 366] on img at bounding box center [429, 370] width 53 height 53
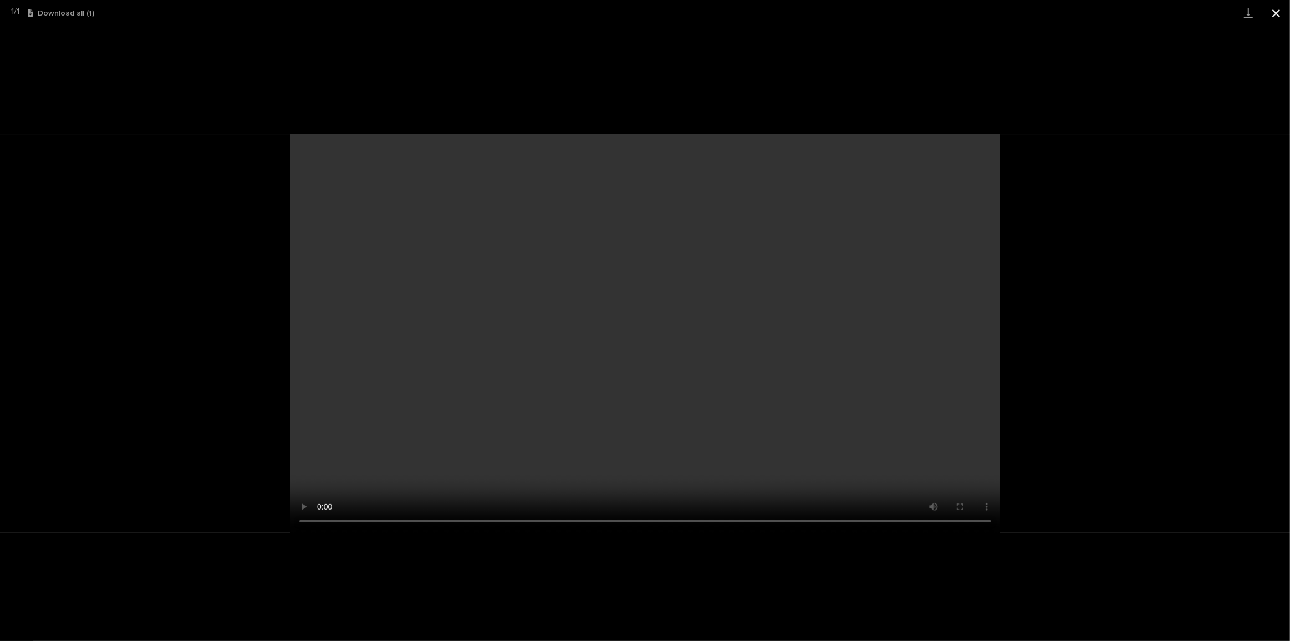
click at [1276, 14] on button "Close gallery" at bounding box center [1276, 13] width 28 height 26
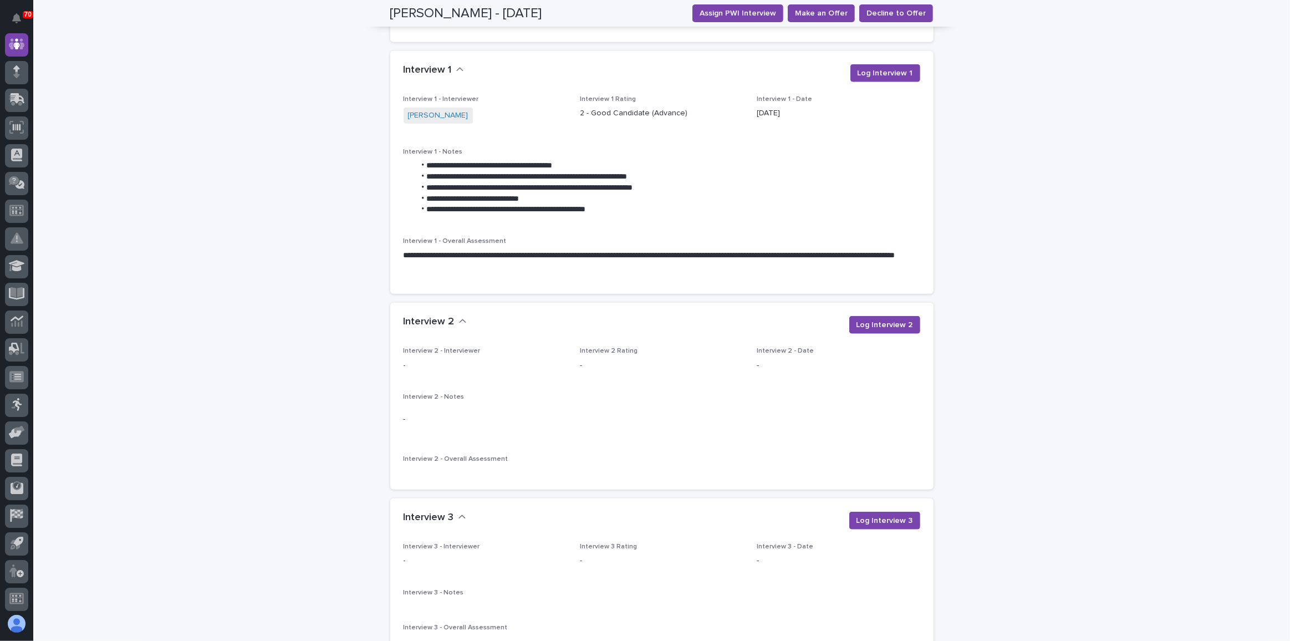
scroll to position [1158, 0]
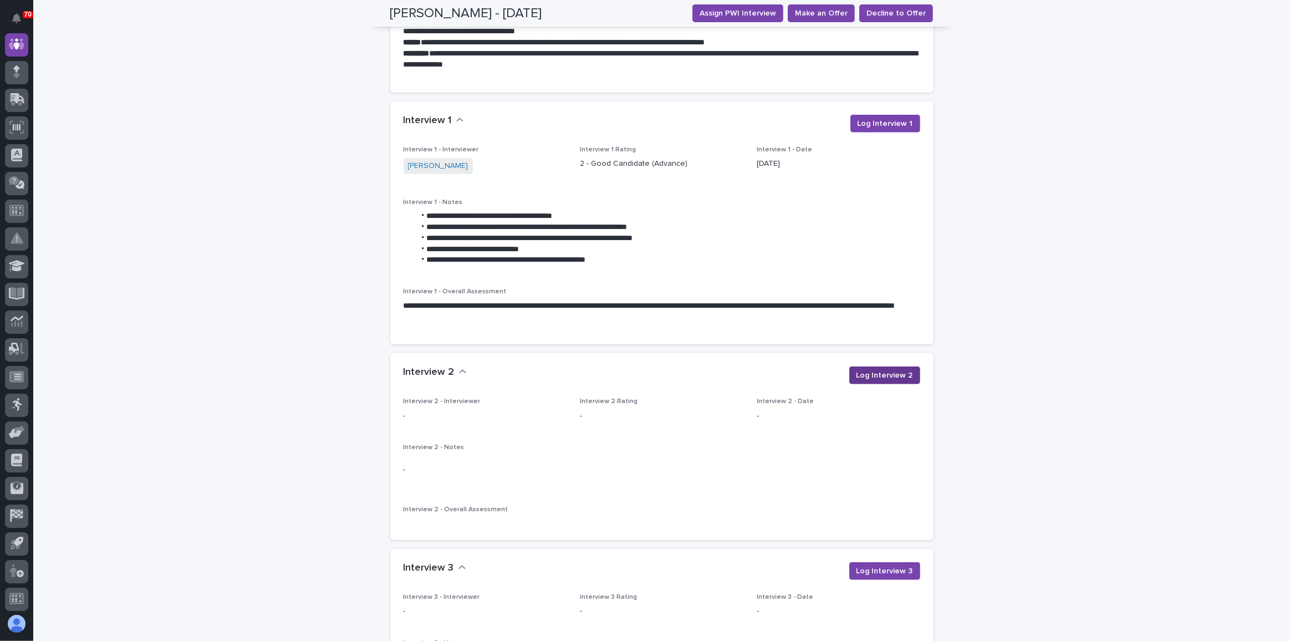
click at [878, 370] on span "Log Interview 2" at bounding box center [884, 375] width 57 height 11
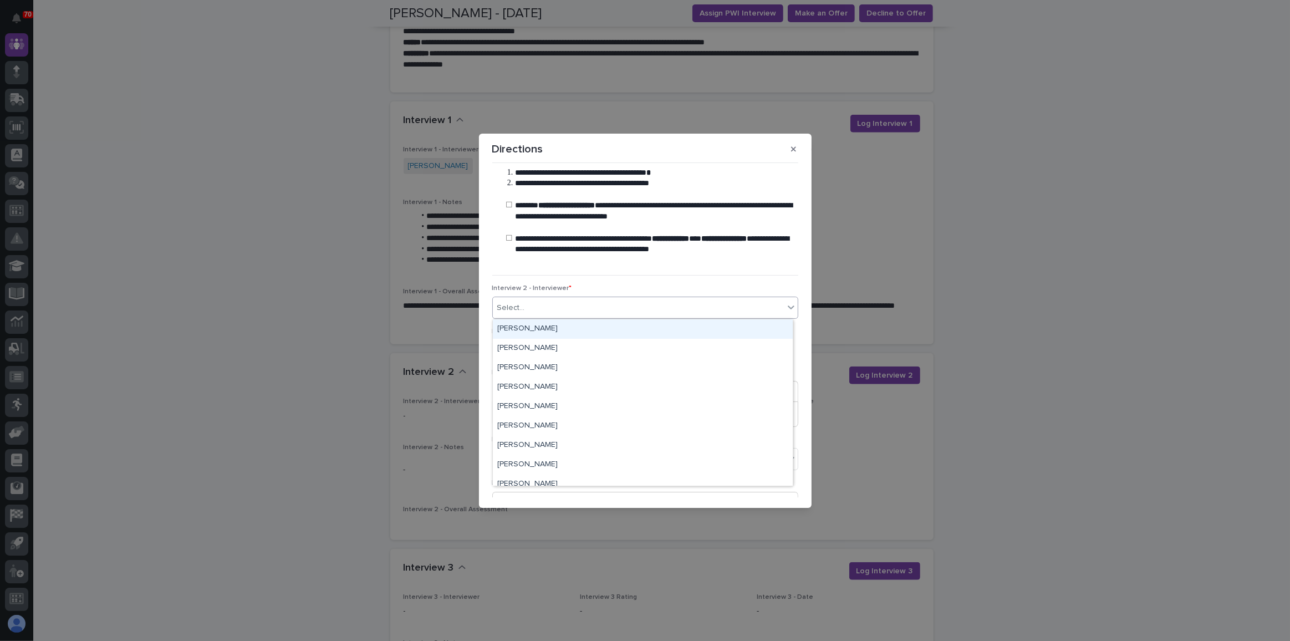
click at [548, 308] on div "Select..." at bounding box center [638, 308] width 291 height 18
type input "****"
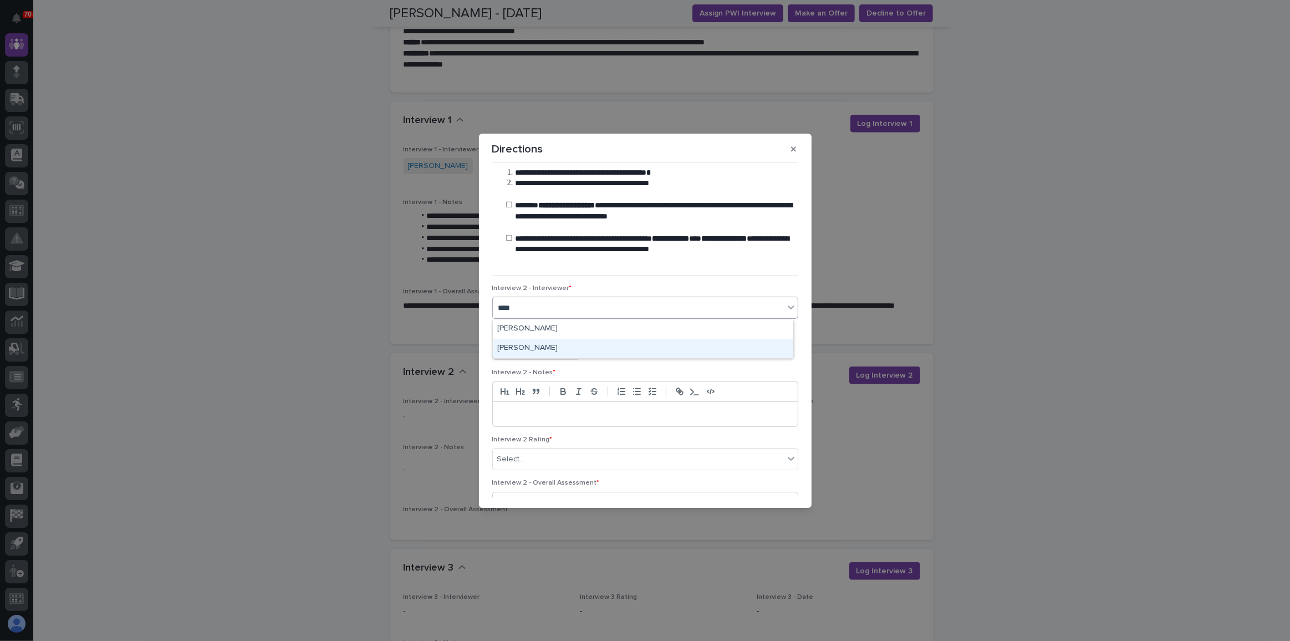
click at [553, 345] on div "[PERSON_NAME]" at bounding box center [643, 348] width 300 height 19
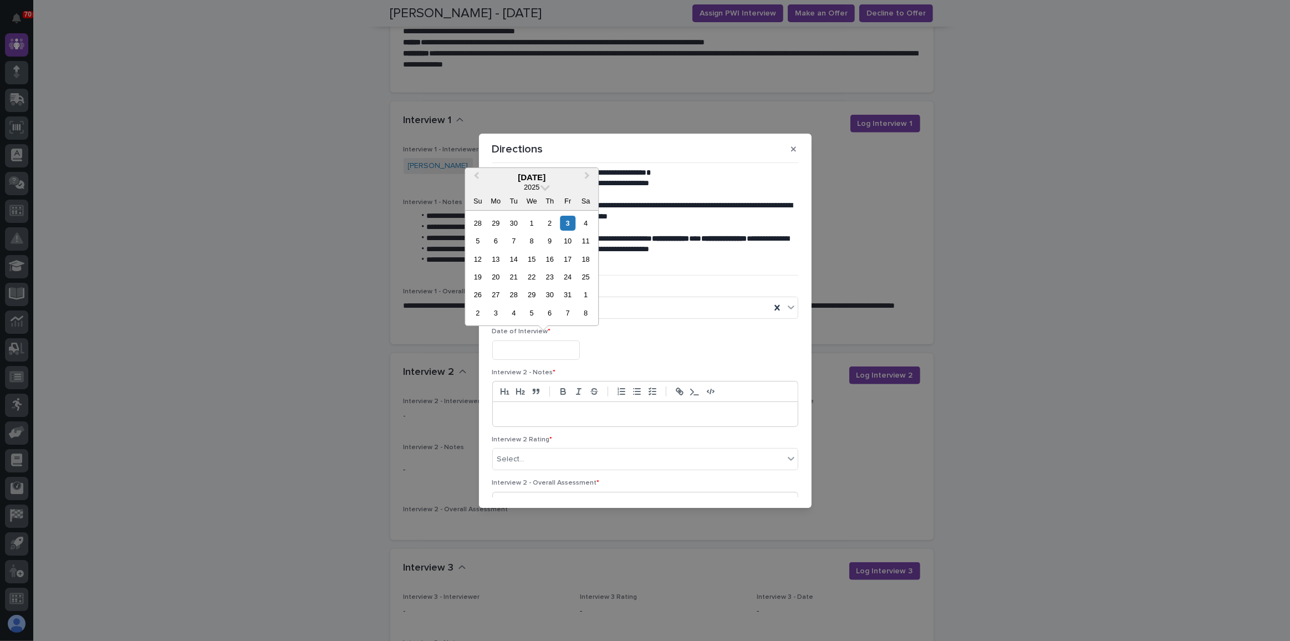
click at [542, 349] on input "text" at bounding box center [536, 349] width 88 height 19
click at [476, 175] on span "Previous Month" at bounding box center [476, 177] width 0 height 15
click at [498, 240] on div "8" at bounding box center [495, 240] width 15 height 15
type input "**********"
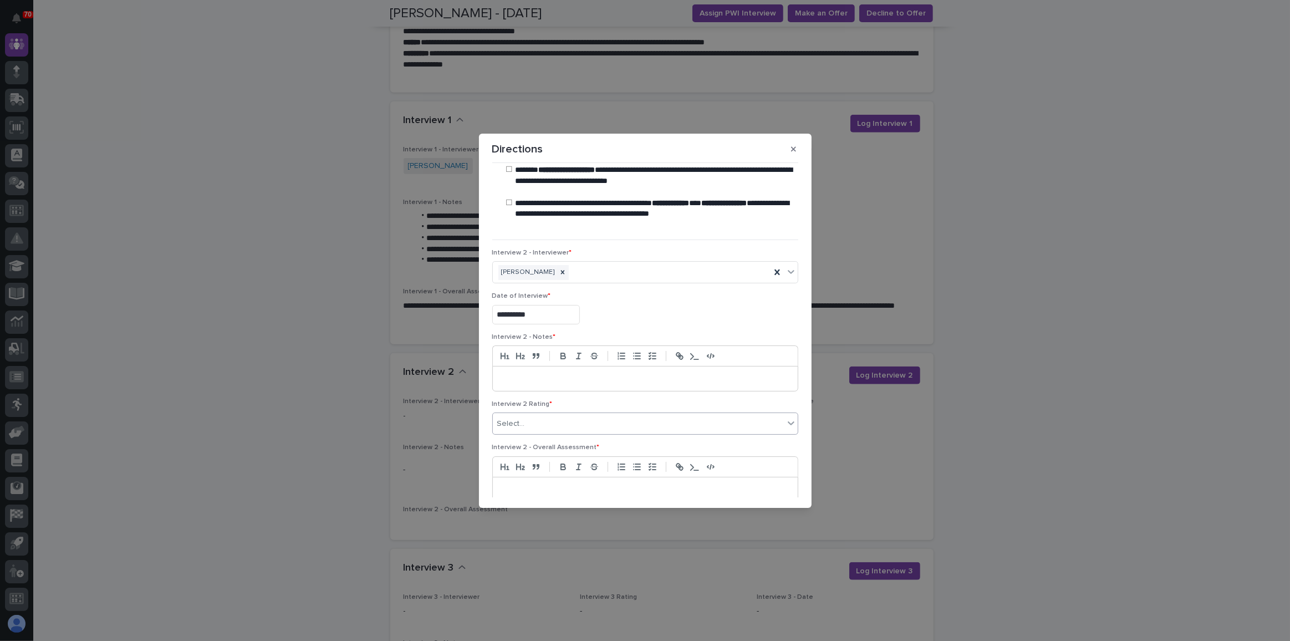
scroll to position [50, 0]
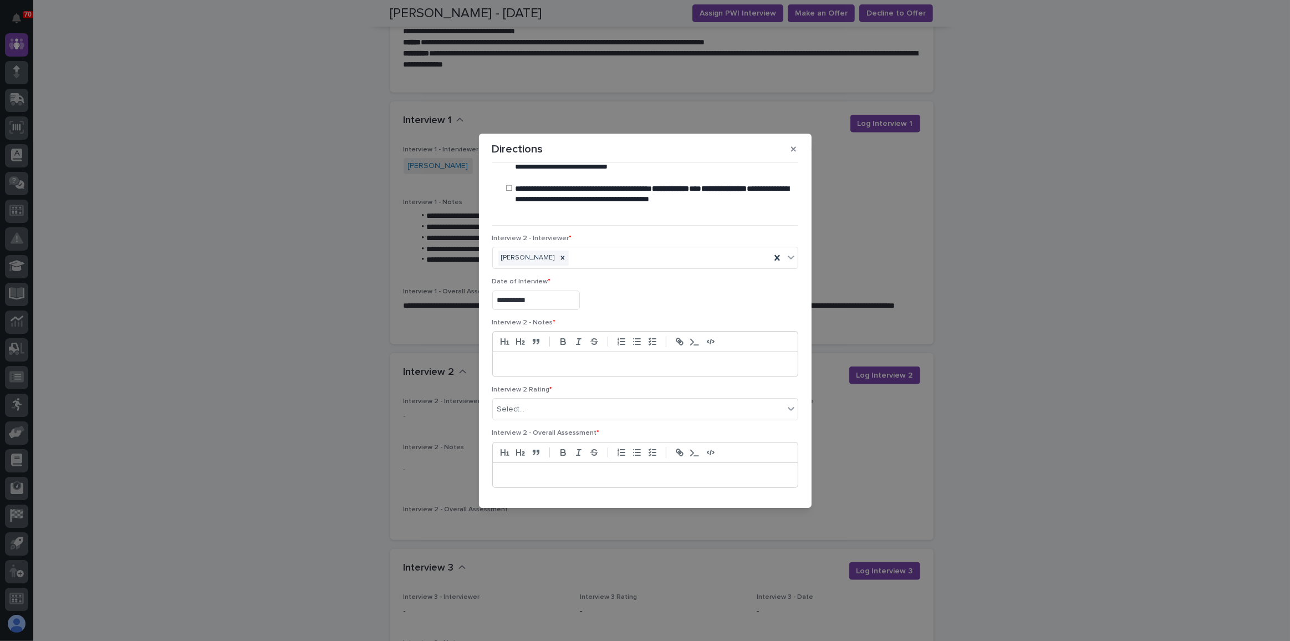
click at [526, 365] on p at bounding box center [645, 364] width 288 height 11
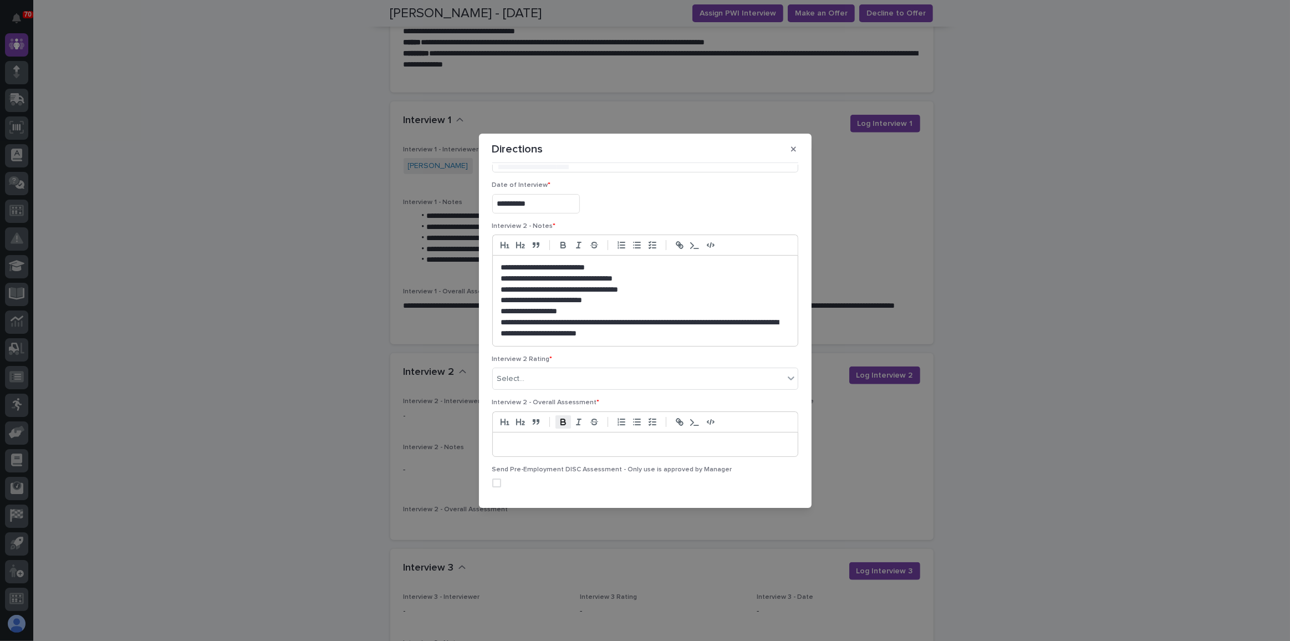
scroll to position [151, 0]
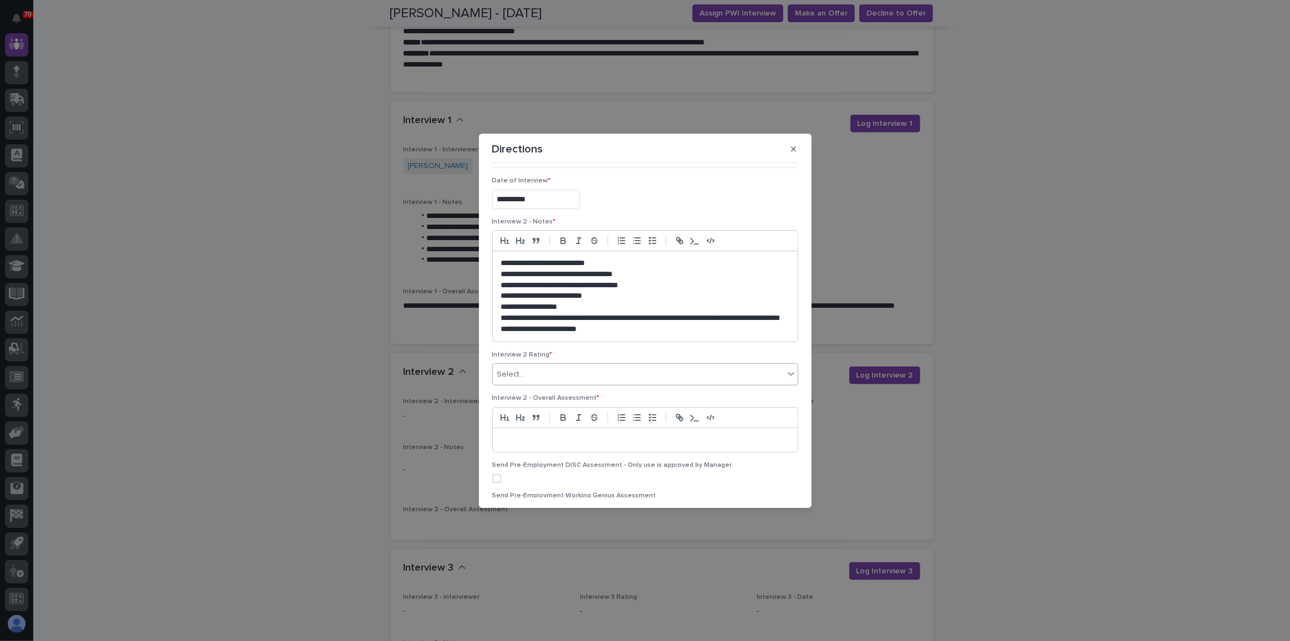
click at [573, 373] on div "Select..." at bounding box center [638, 374] width 291 height 18
click at [569, 430] on div "3 - Acceptable Candidate (Advance with Hesitations)" at bounding box center [643, 431] width 300 height 19
click at [771, 370] on icon at bounding box center [776, 374] width 11 height 11
click at [769, 370] on div "Select..." at bounding box center [638, 374] width 291 height 18
click at [538, 427] on div "3 - Acceptable Candidate (Advance with Hesitations)" at bounding box center [643, 431] width 300 height 19
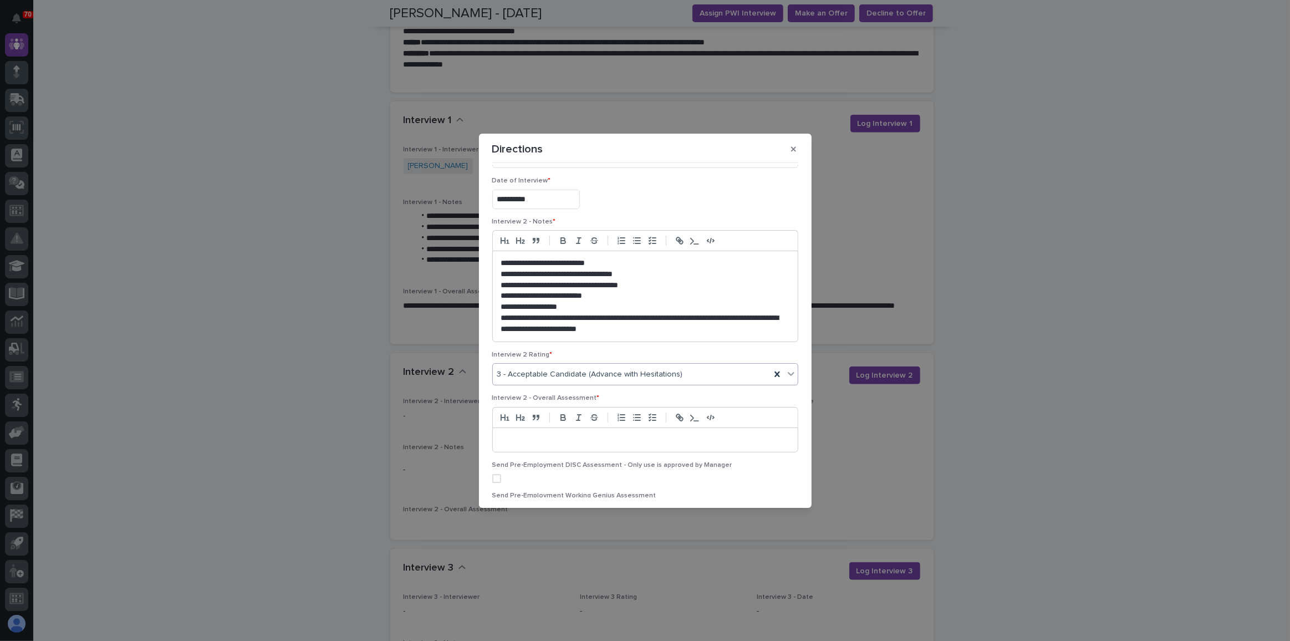
click at [507, 436] on p at bounding box center [645, 439] width 288 height 11
click at [771, 376] on icon at bounding box center [776, 374] width 11 height 11
click at [768, 376] on div "Select..." at bounding box center [638, 374] width 291 height 18
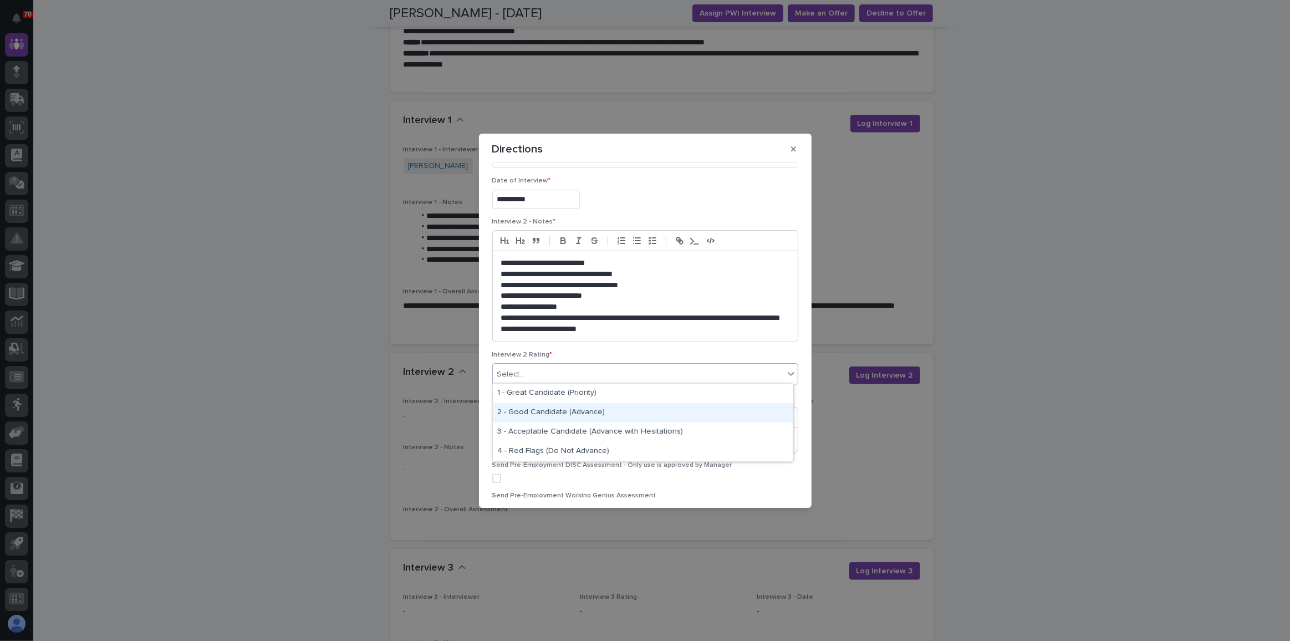
click at [636, 409] on div "2 - Good Candidate (Advance)" at bounding box center [643, 412] width 300 height 19
click at [538, 439] on p at bounding box center [645, 439] width 288 height 11
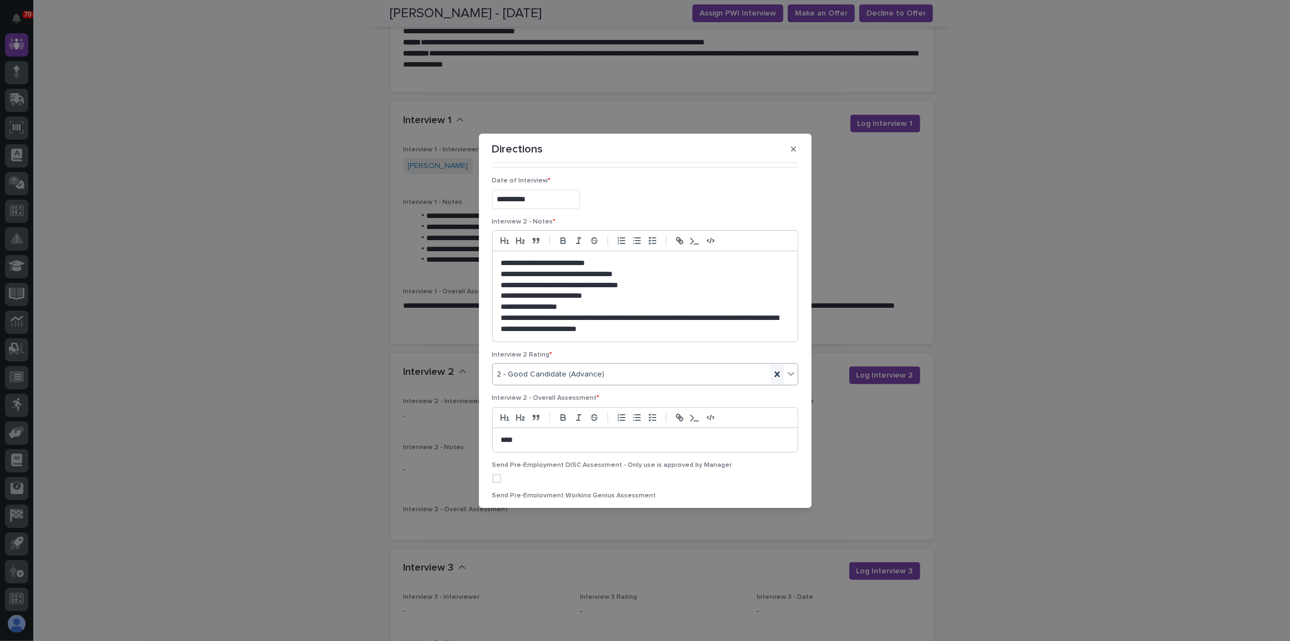
click at [772, 378] on div at bounding box center [776, 374] width 13 height 20
click at [773, 375] on div "Select..." at bounding box center [638, 374] width 291 height 18
click at [644, 423] on div "3 - Acceptable Candidate (Advance with Hesitations)" at bounding box center [643, 431] width 300 height 19
drag, startPoint x: 523, startPoint y: 433, endPoint x: 493, endPoint y: 435, distance: 30.0
click at [493, 435] on div "****" at bounding box center [645, 440] width 305 height 24
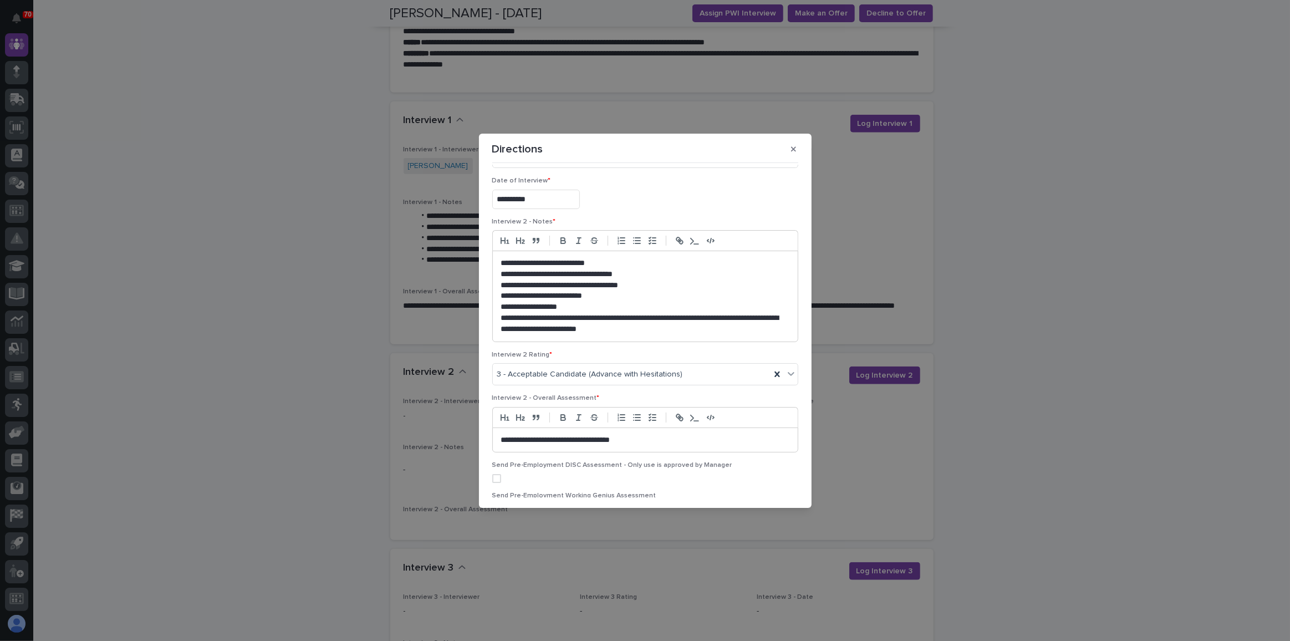
click at [681, 330] on p "**********" at bounding box center [643, 324] width 284 height 22
drag, startPoint x: 681, startPoint y: 330, endPoint x: 504, endPoint y: 319, distance: 177.2
click at [504, 319] on p "**********" at bounding box center [643, 324] width 284 height 22
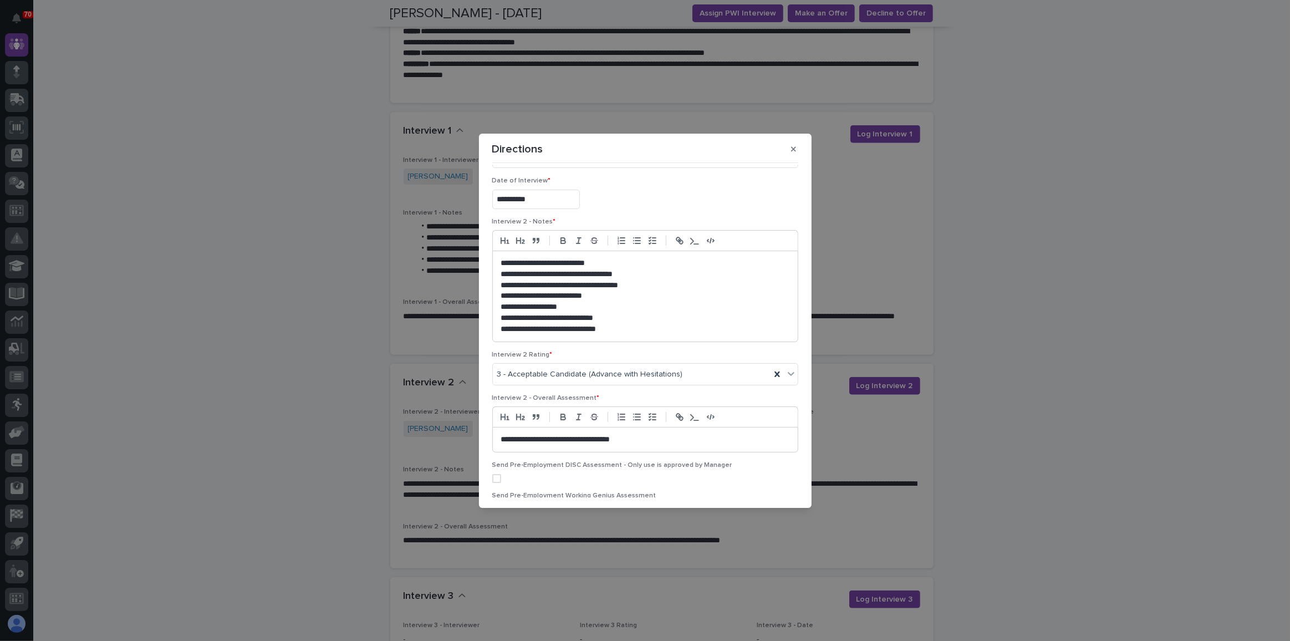
click at [625, 436] on p "**********" at bounding box center [643, 439] width 284 height 11
click at [659, 437] on p "**********" at bounding box center [643, 439] width 284 height 11
click at [719, 449] on p "**********" at bounding box center [643, 445] width 284 height 22
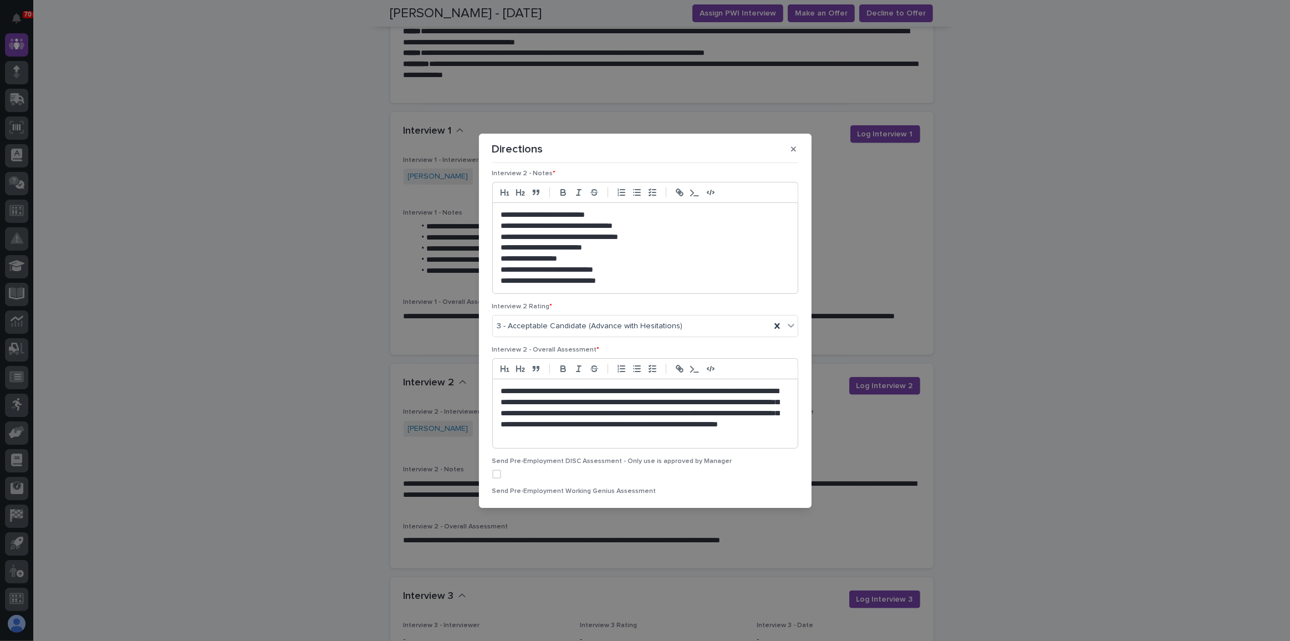
scroll to position [253, 0]
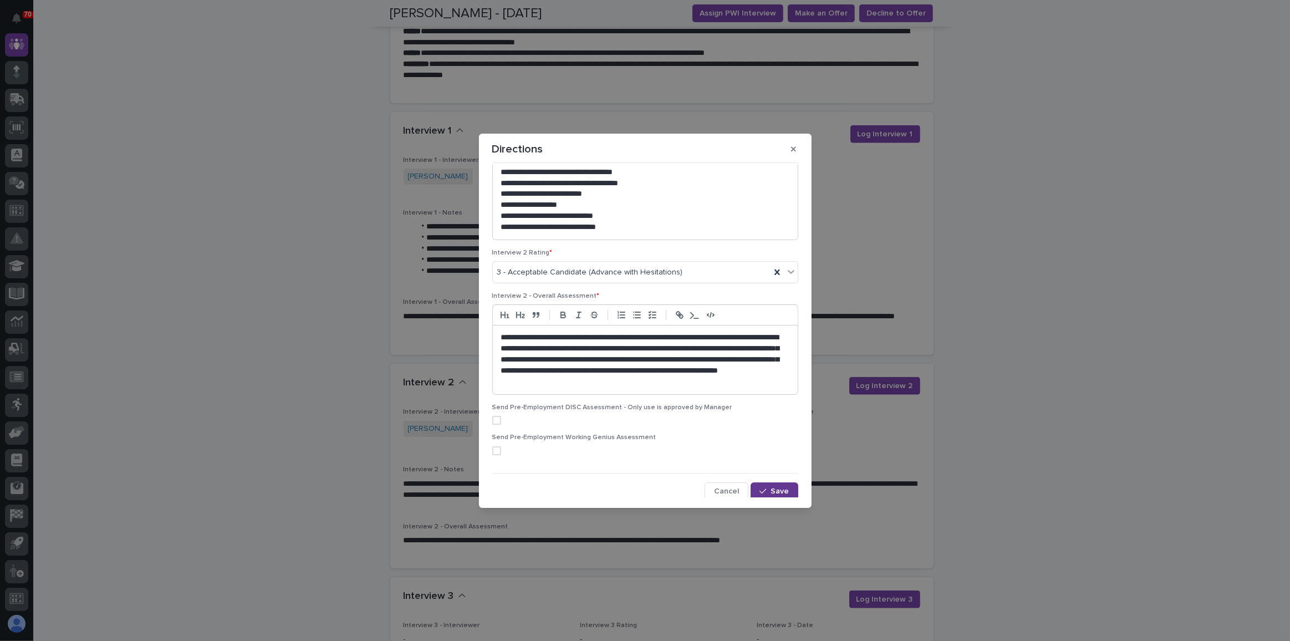
click at [771, 489] on span "Save" at bounding box center [780, 491] width 18 height 8
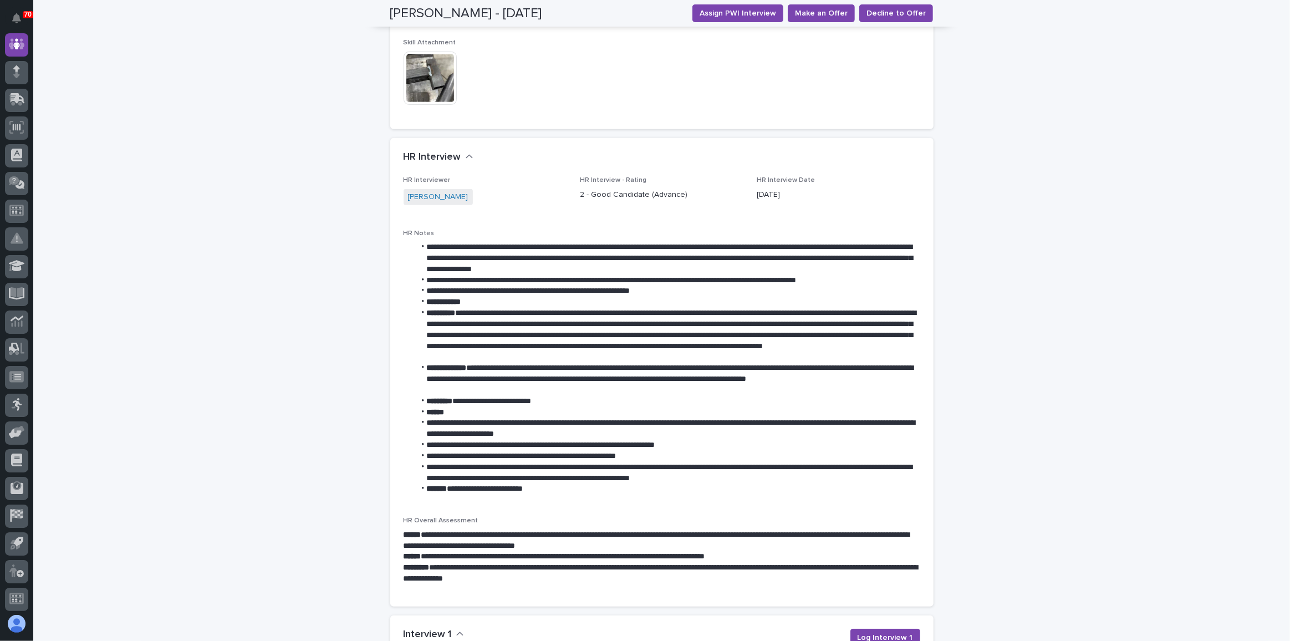
scroll to position [654, 0]
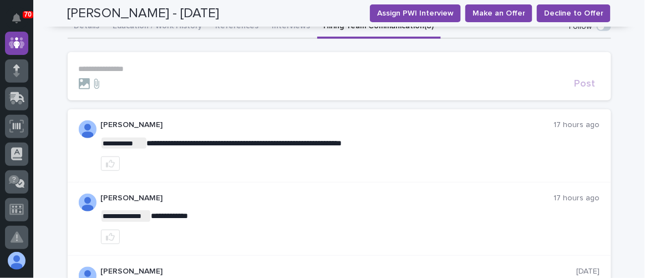
scroll to position [100, 0]
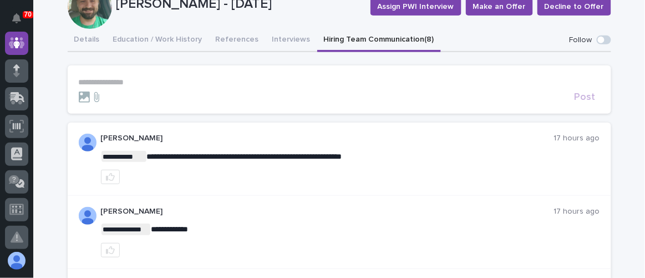
click at [100, 78] on p "**********" at bounding box center [339, 82] width 521 height 9
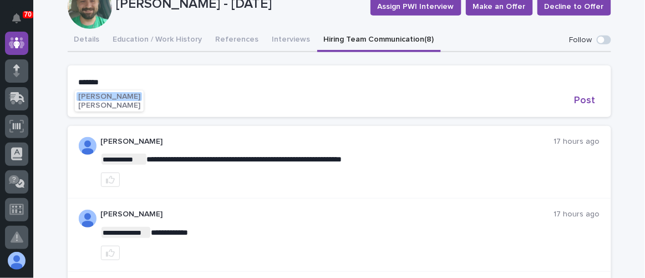
click at [93, 95] on span "[PERSON_NAME]" at bounding box center [109, 97] width 62 height 8
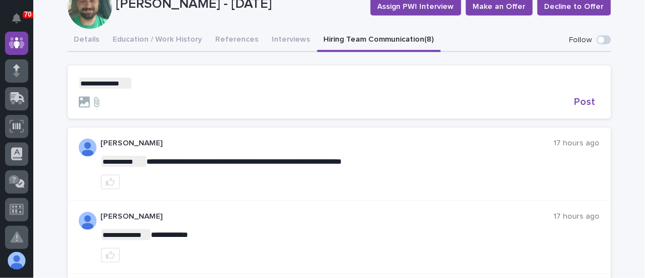
click at [141, 86] on p "**********" at bounding box center [339, 83] width 521 height 11
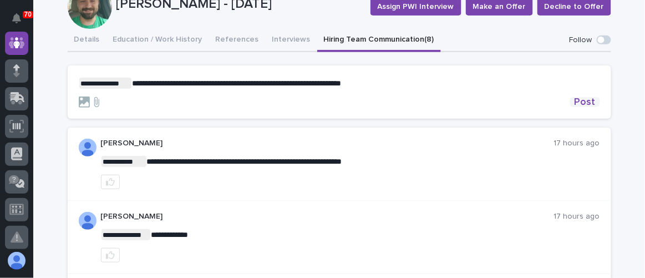
click at [581, 103] on span "Post" at bounding box center [584, 102] width 21 height 10
